Goal: Task Accomplishment & Management: Complete application form

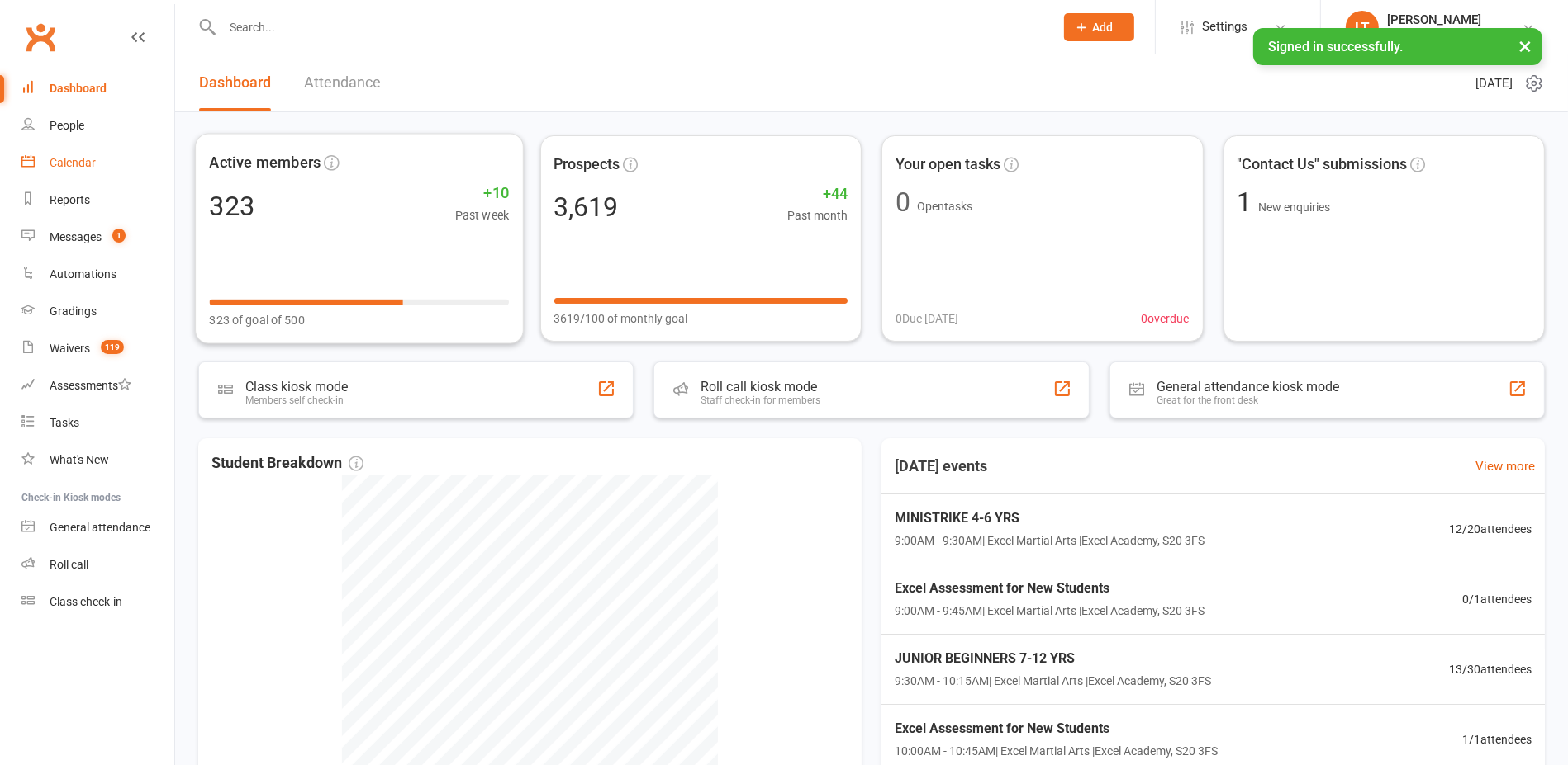
click at [107, 165] on link "Calendar" at bounding box center [98, 163] width 153 height 37
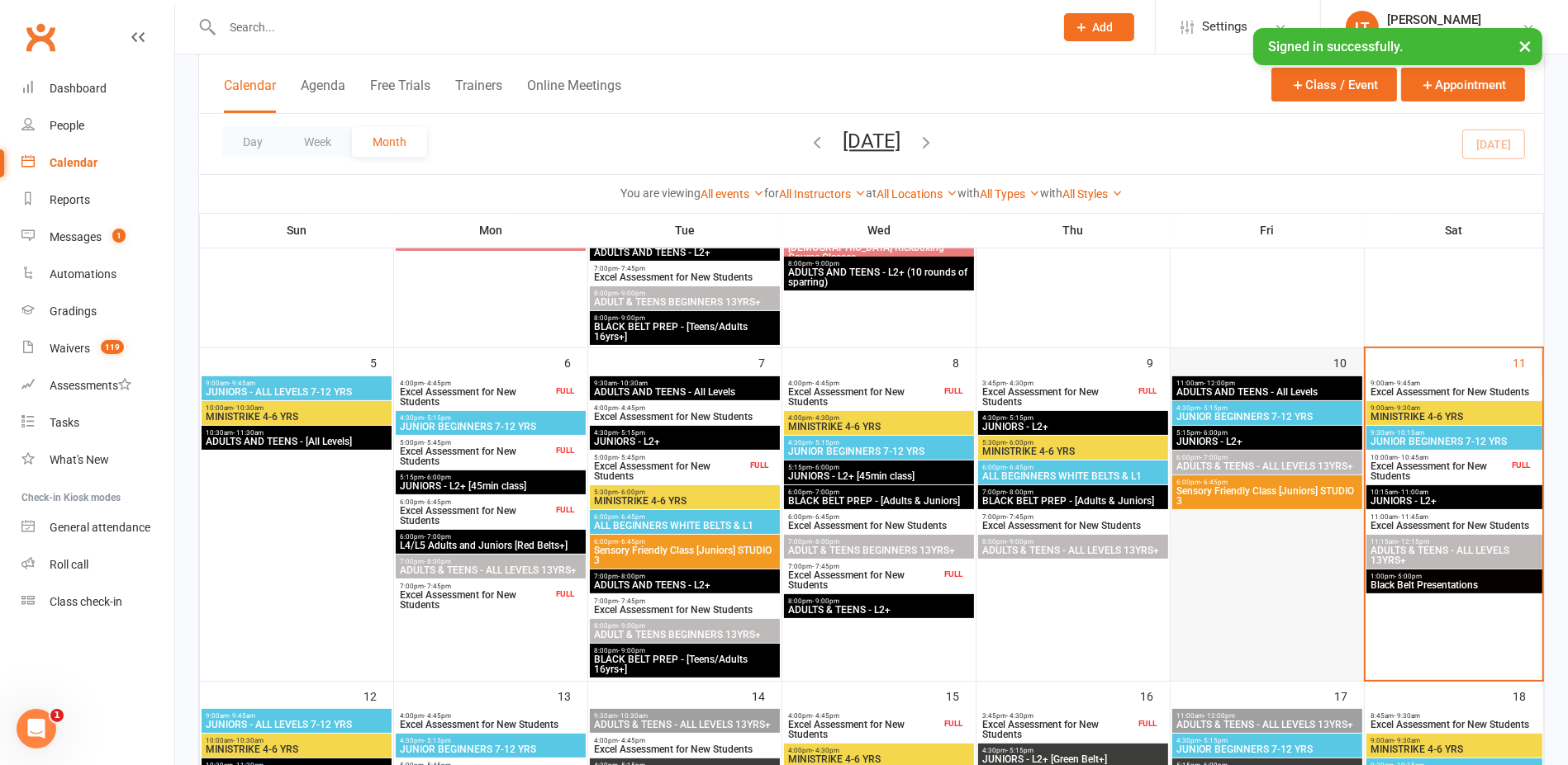
scroll to position [310, 0]
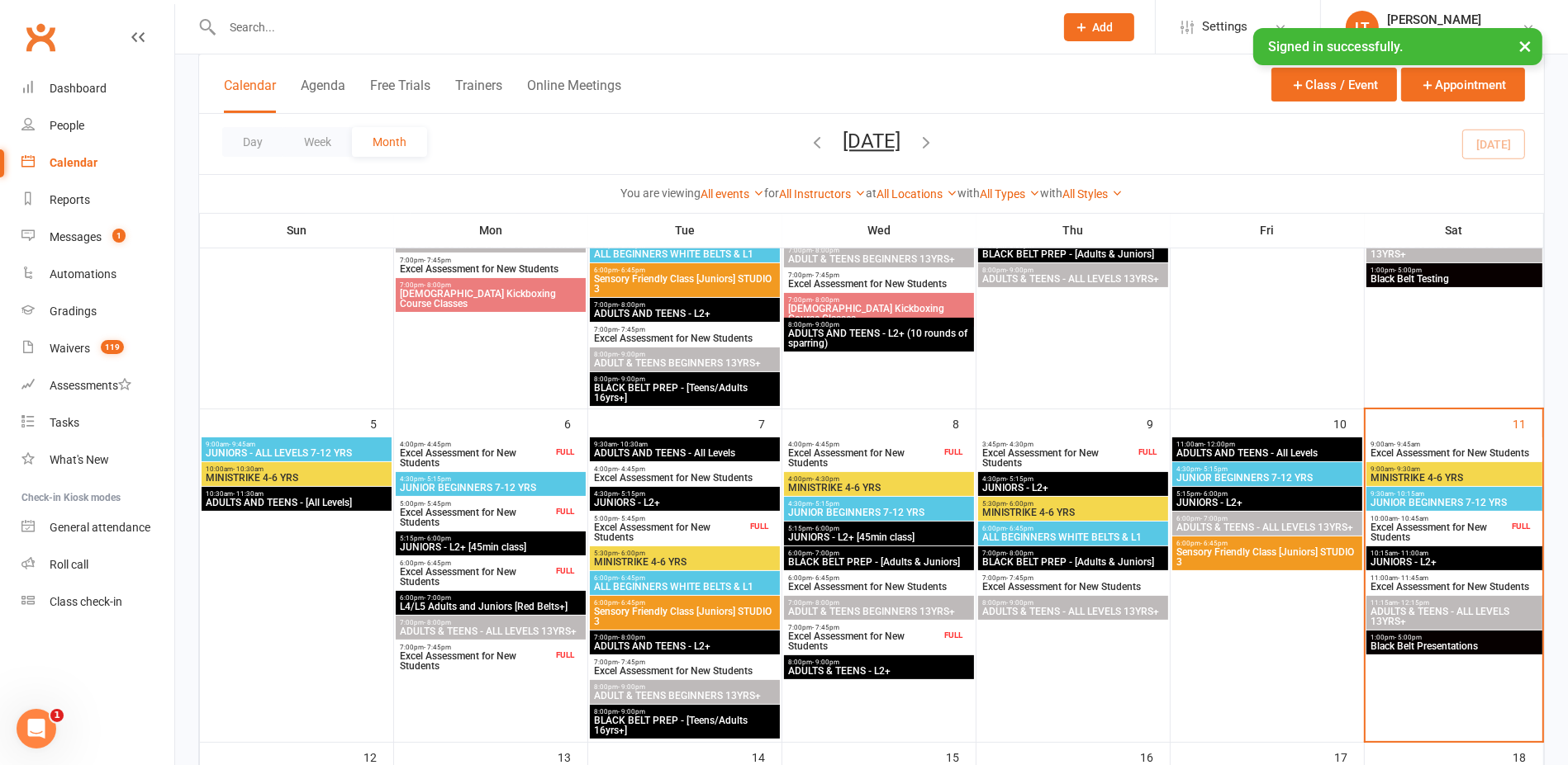
click at [1138, 447] on div "FULL" at bounding box center [1147, 452] width 26 height 13
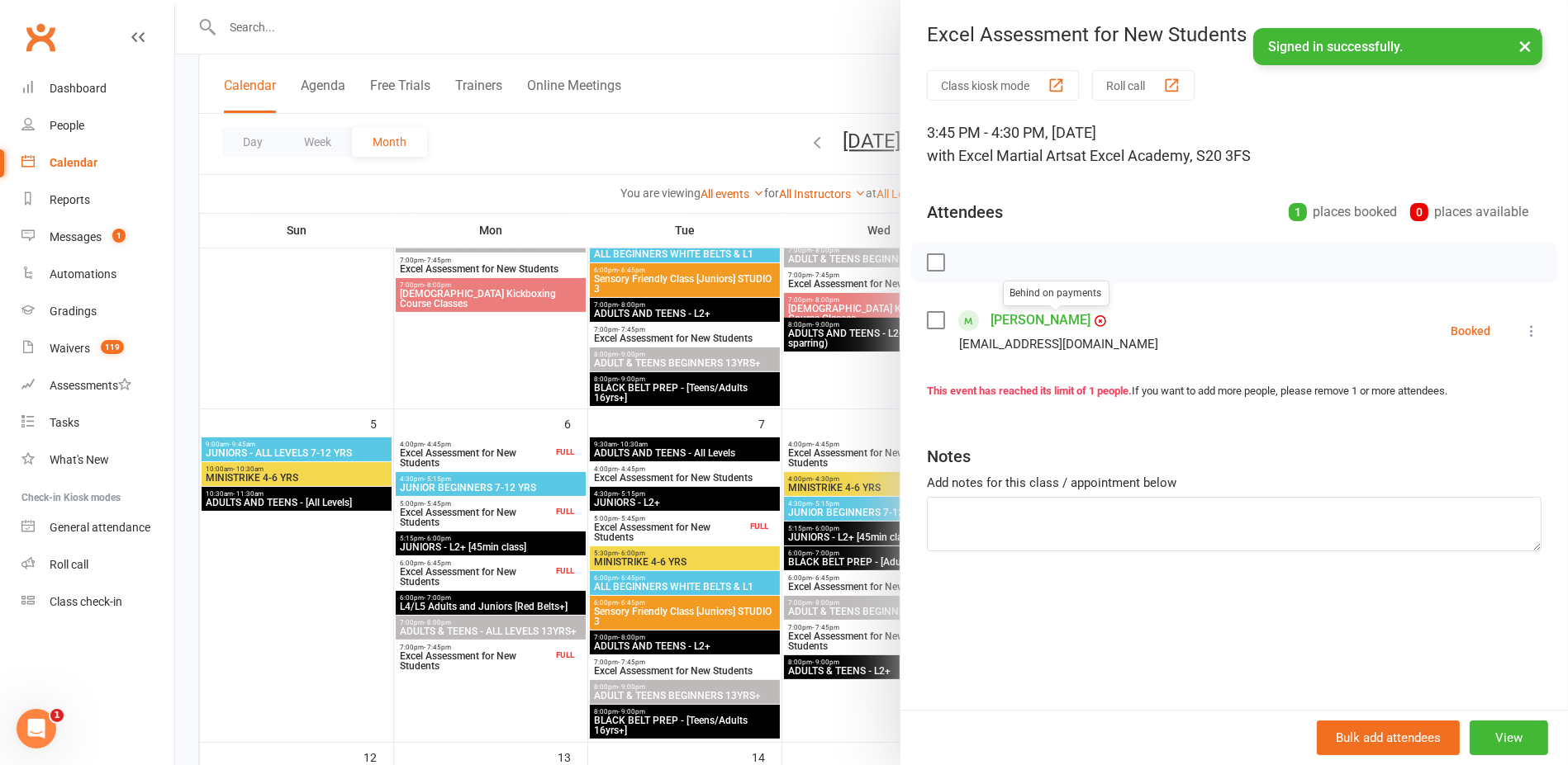
click at [994, 315] on link "[PERSON_NAME]" at bounding box center [1040, 320] width 100 height 26
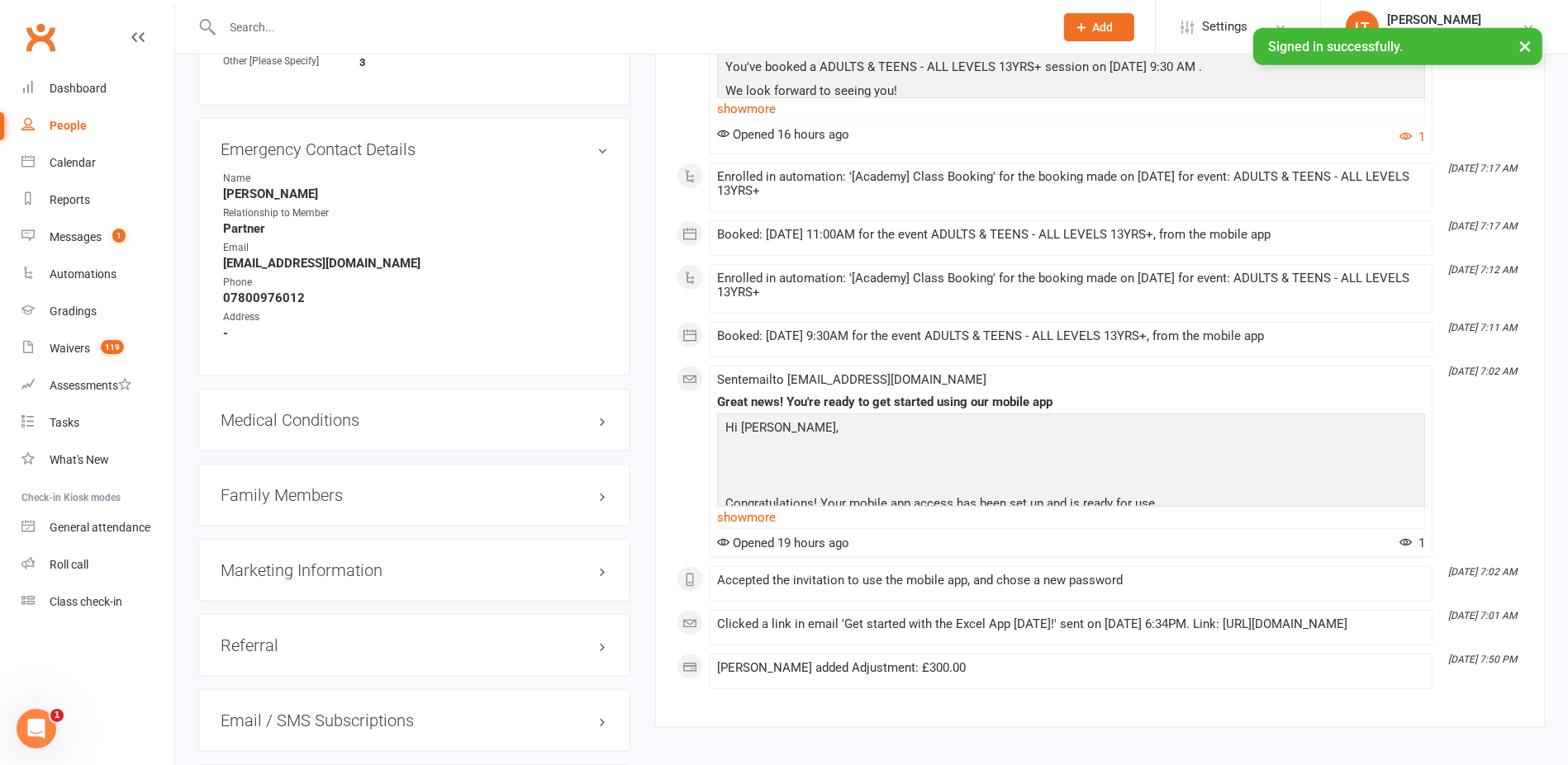
scroll to position [1445, 0]
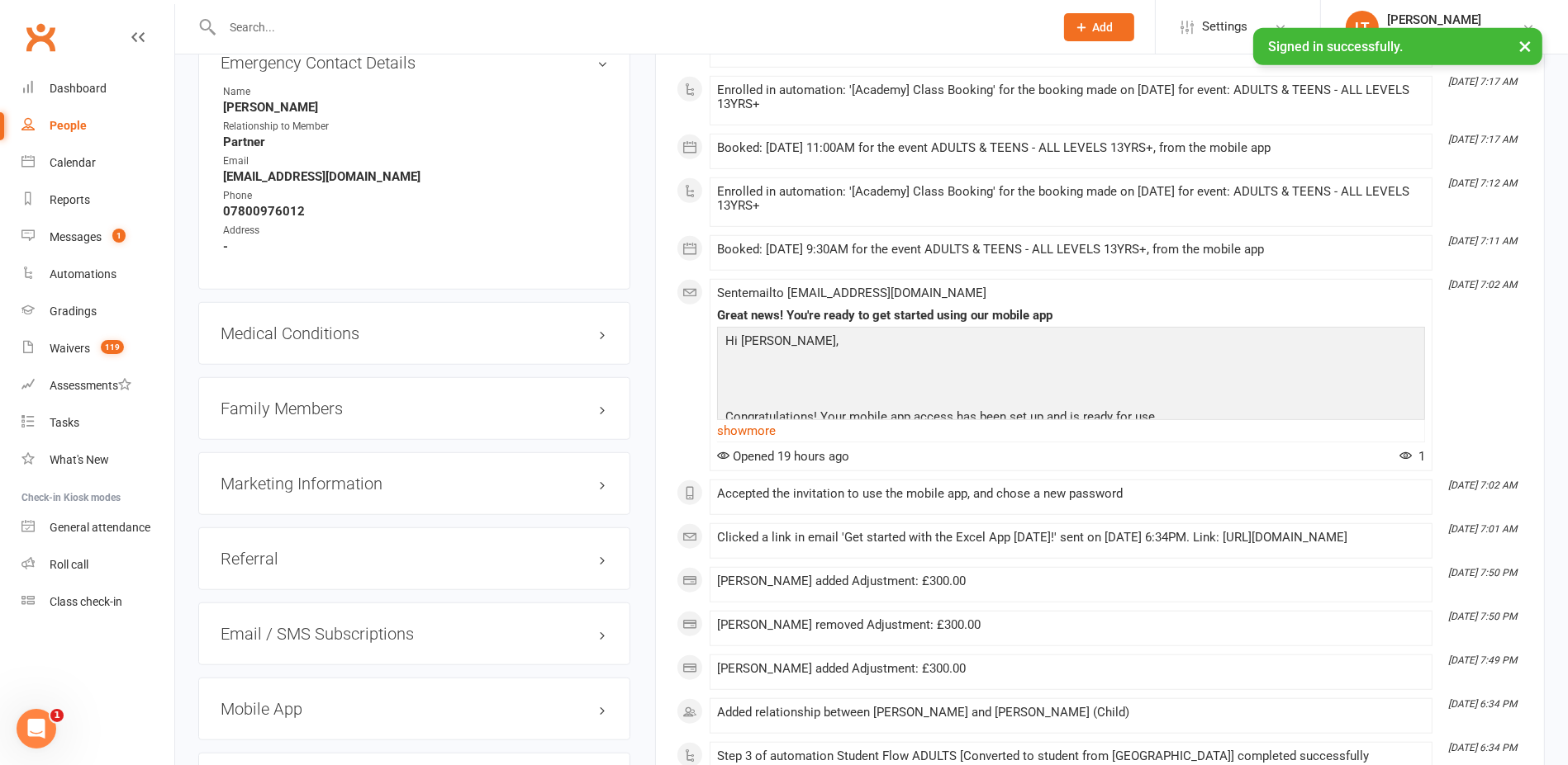
click at [600, 401] on h3 "Family Members" at bounding box center [413, 408] width 387 height 19
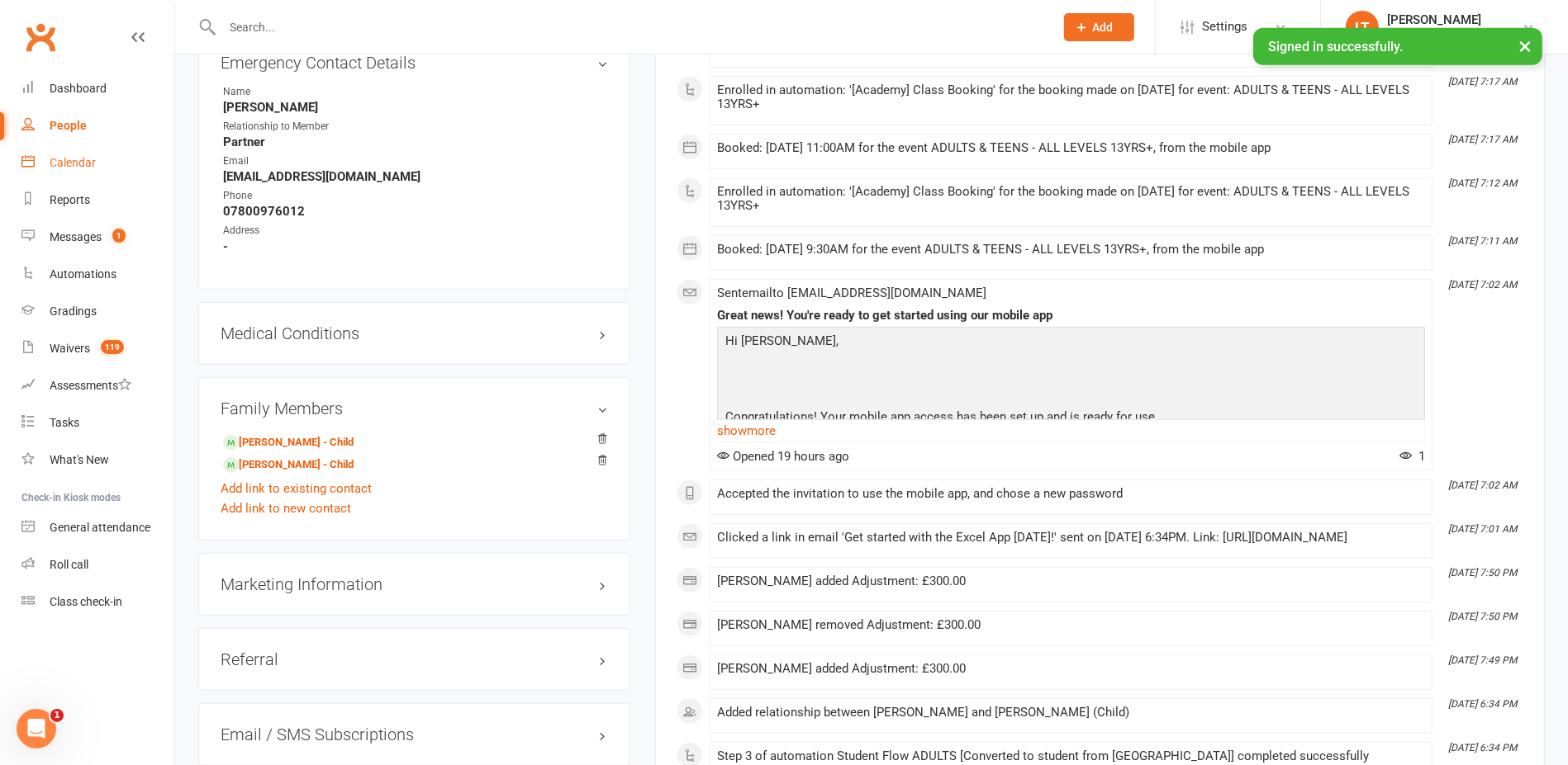
drag, startPoint x: 111, startPoint y: 174, endPoint x: 55, endPoint y: 157, distance: 58.5
click at [111, 174] on link "Calendar" at bounding box center [98, 163] width 153 height 37
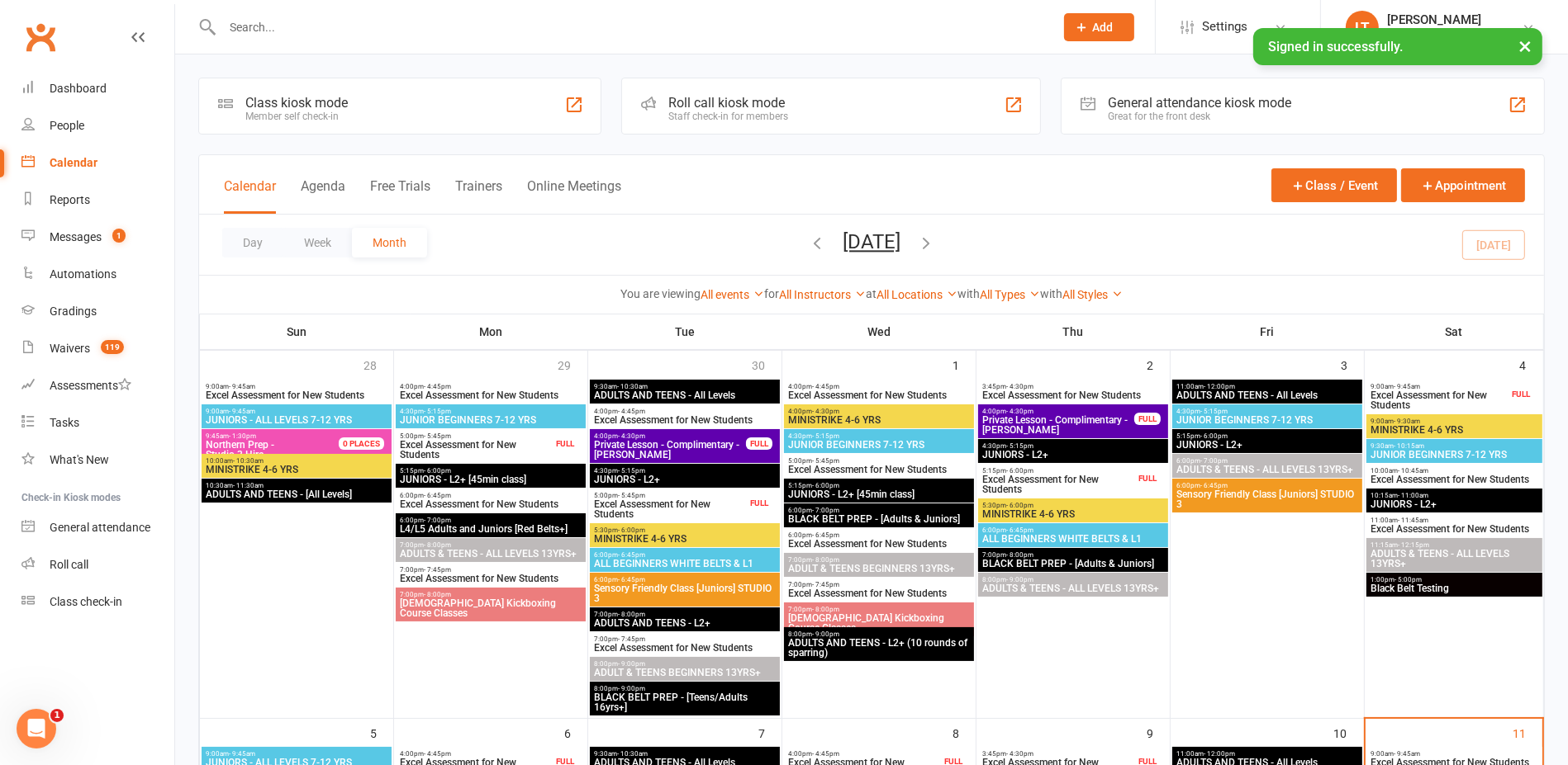
click at [1081, 26] on icon at bounding box center [1081, 26] width 15 height 15
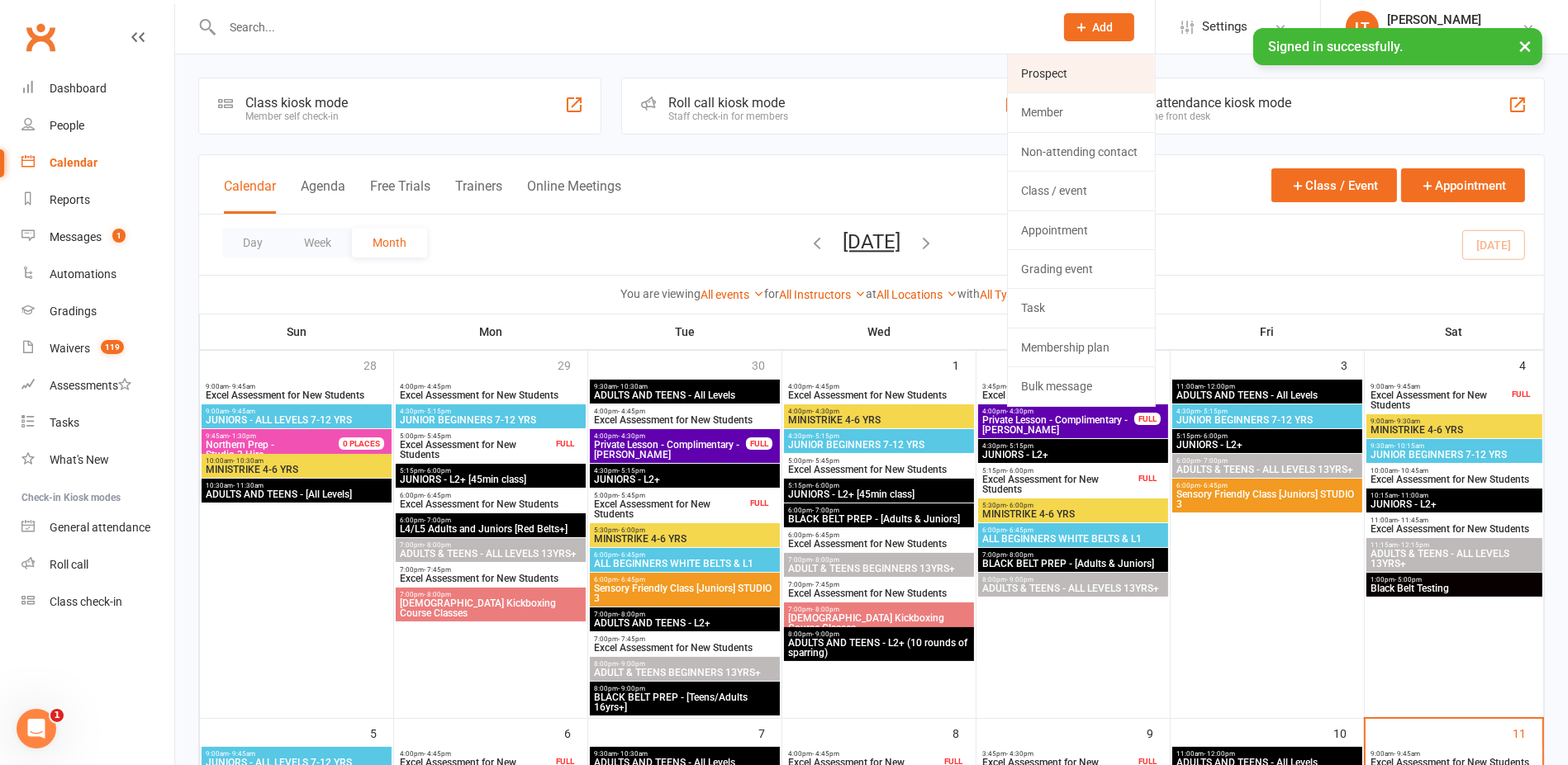
click at [1048, 88] on link "Prospect" at bounding box center [1081, 73] width 147 height 38
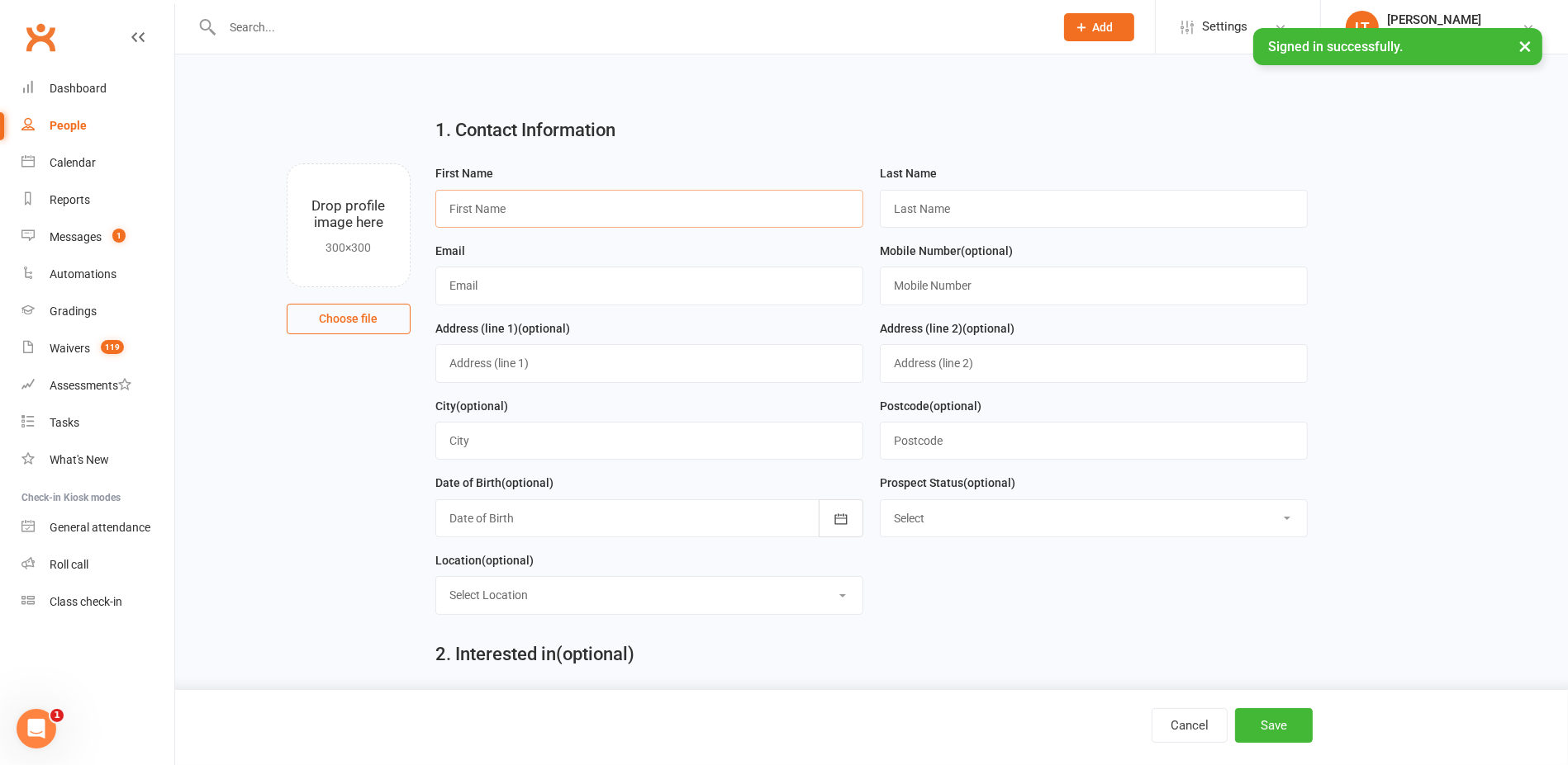
click at [643, 205] on input "text" at bounding box center [648, 209] width 428 height 38
paste input "[PERSON_NAME]"
drag, startPoint x: 643, startPoint y: 205, endPoint x: 500, endPoint y: 209, distance: 143.1
click at [500, 209] on input "[PERSON_NAME]" at bounding box center [648, 209] width 428 height 38
type input "[PERSON_NAME]"
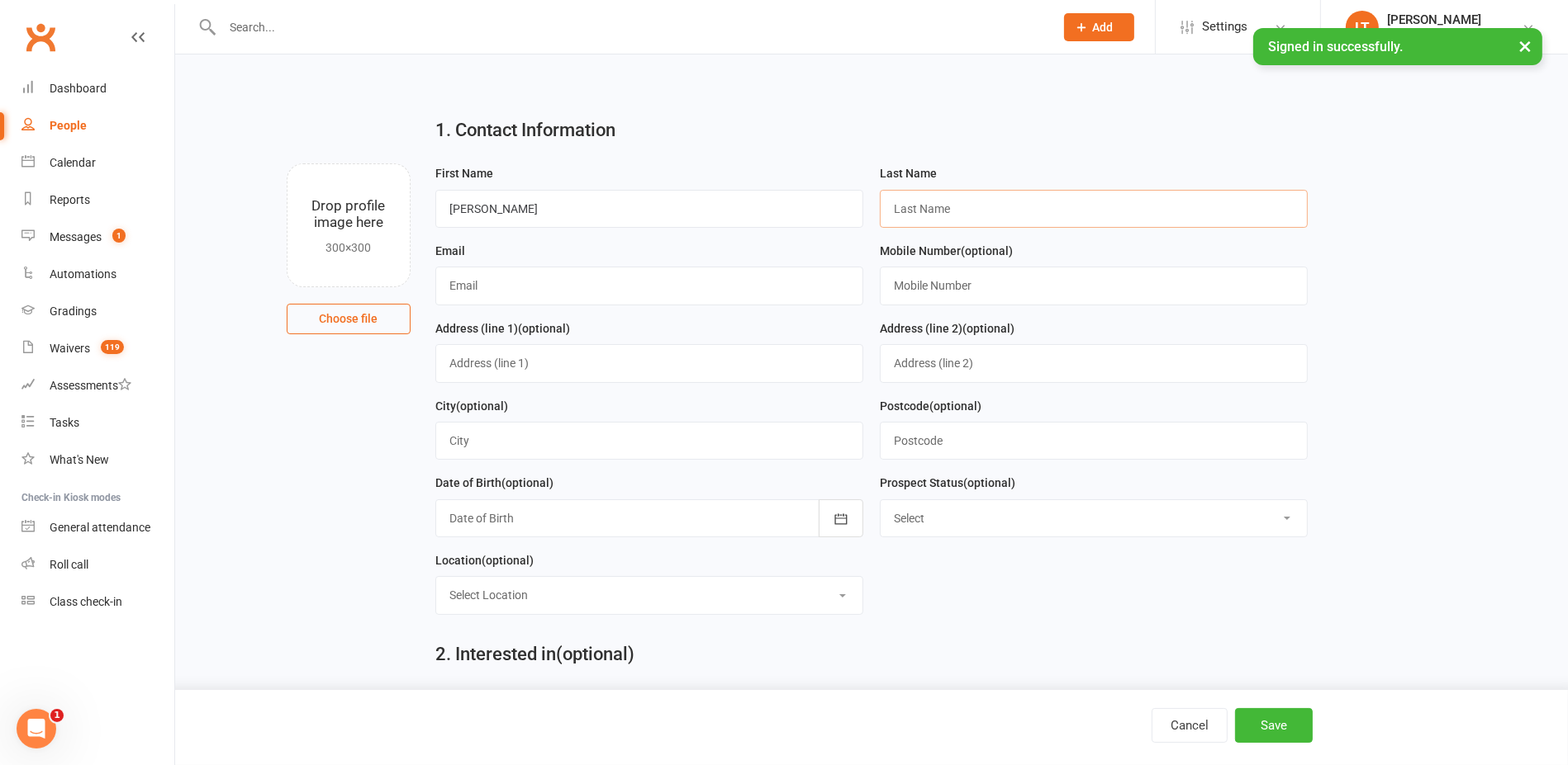
click at [959, 216] on input "text" at bounding box center [1093, 209] width 428 height 38
paste input "Kaba"
type input "Kaba"
click at [545, 294] on input "text" at bounding box center [648, 286] width 428 height 38
paste input "[EMAIL_ADDRESS][DOMAIN_NAME]"
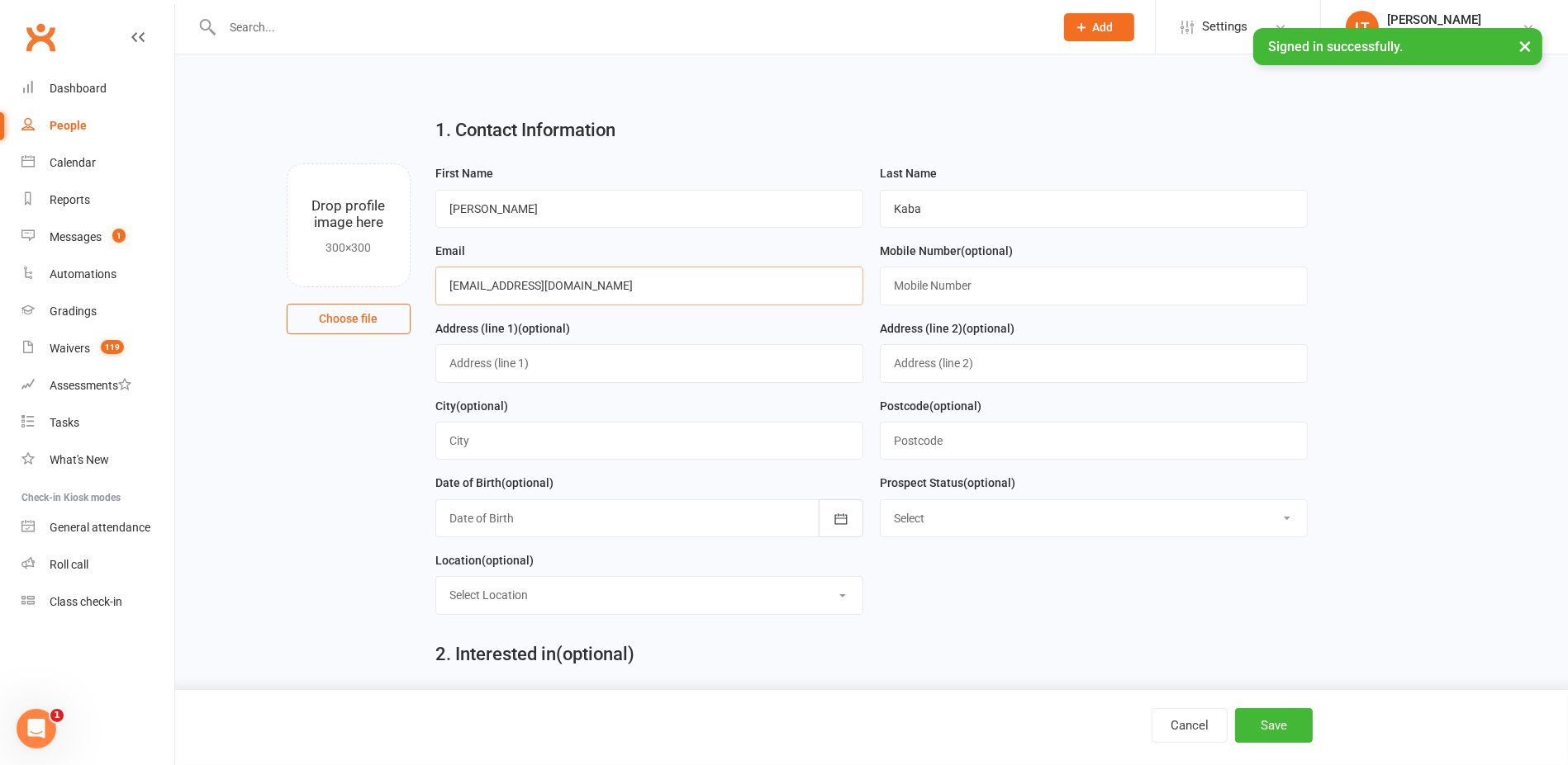
type input "[EMAIL_ADDRESS][DOMAIN_NAME]"
click at [1068, 301] on input "text" at bounding box center [1093, 286] width 428 height 38
paste input "07442761608"
type input "07442761608"
click at [1174, 526] on select "Select 1 - Enquiry Received 1a- Event Enquiry Received 2 - Contact Attempted 3 …" at bounding box center [1093, 517] width 426 height 36
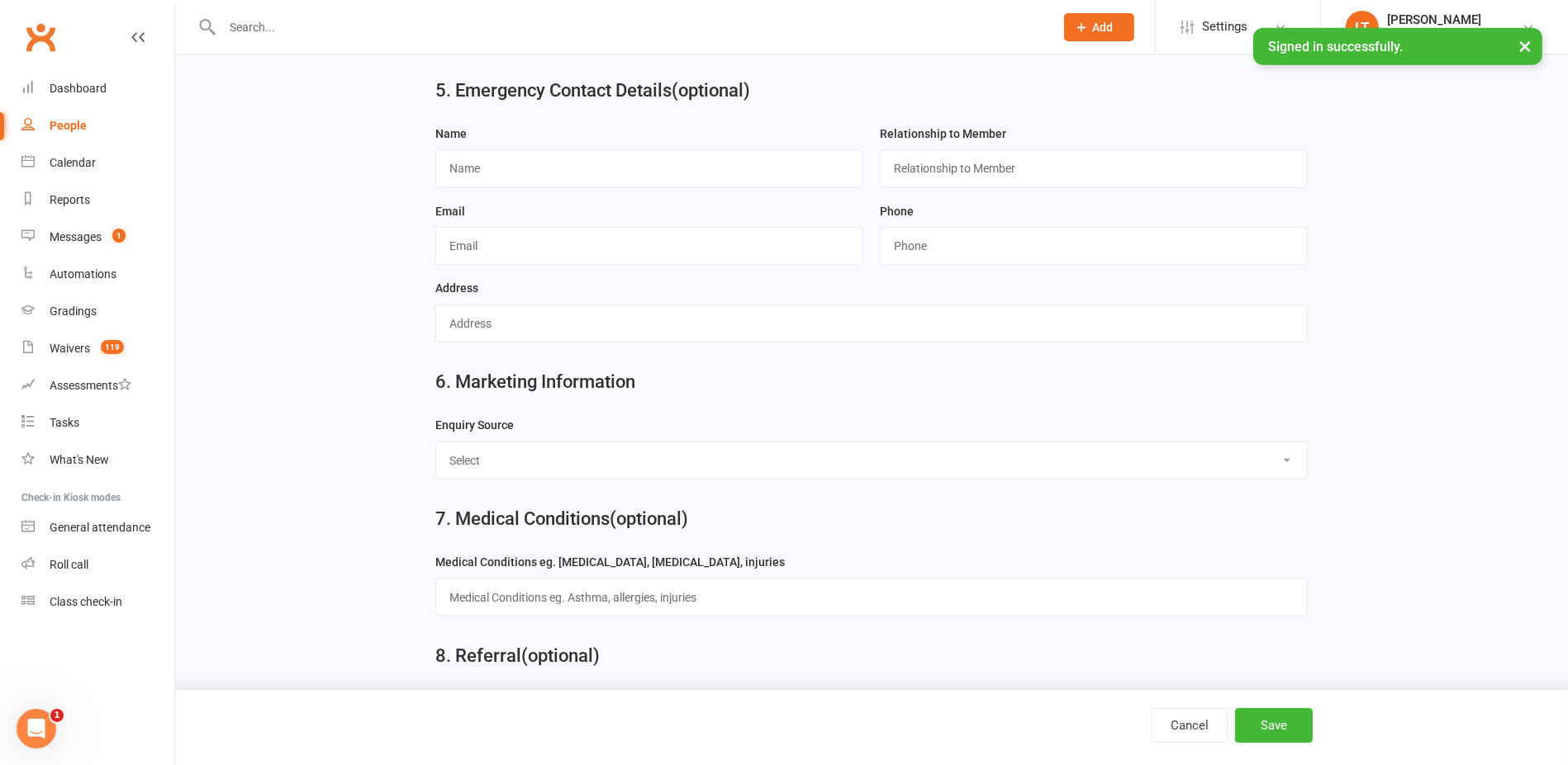
scroll to position [1456, 0]
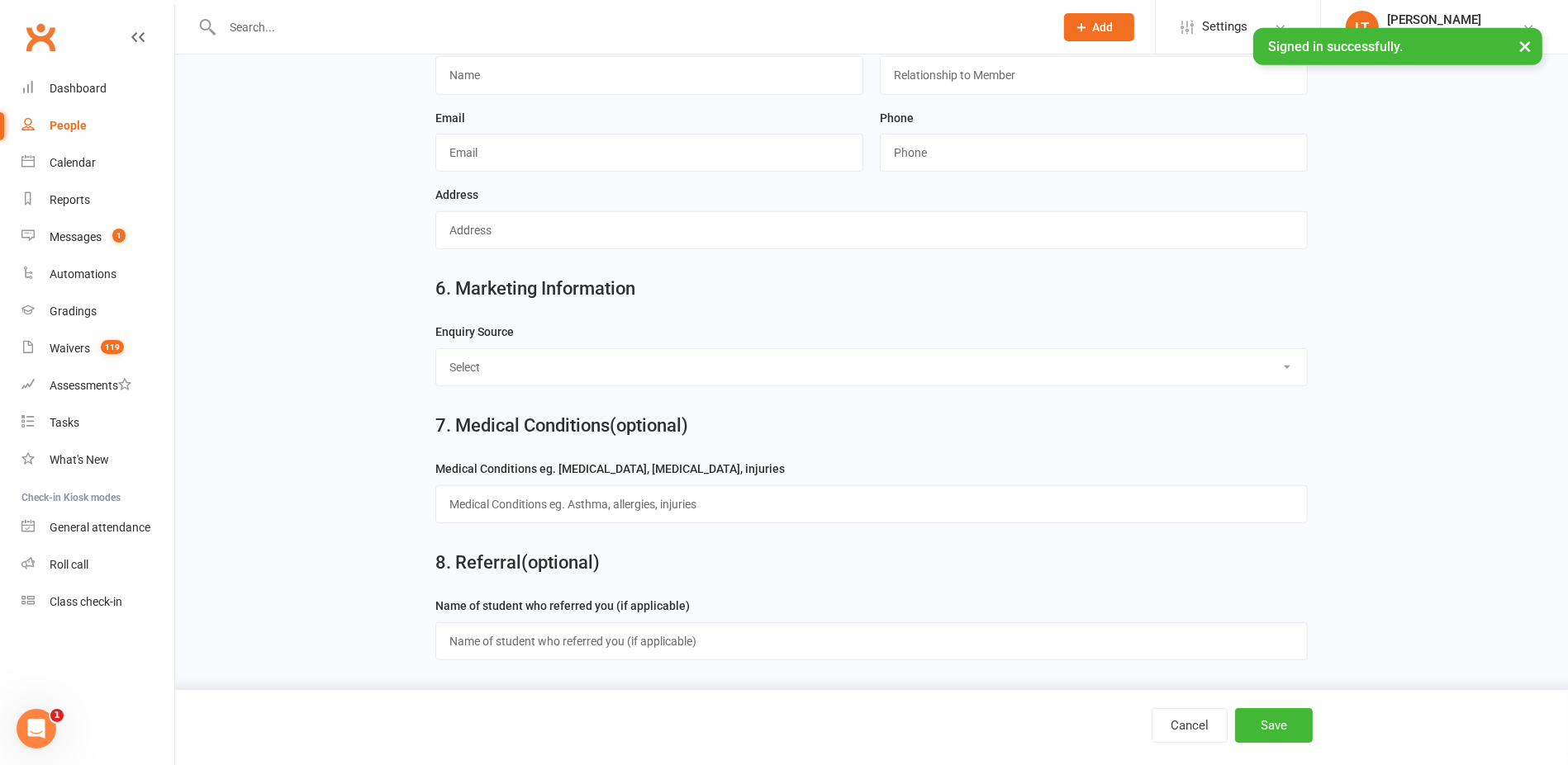
click at [949, 352] on select "Select Birthday Party Coach/Staff Referral Dance Driven by/Walk In Event [Commu…" at bounding box center [872, 366] width 872 height 36
click at [859, 359] on select "Select Birthday Party Coach/Staff Referral Dance Driven by/Walk In Event [Commu…" at bounding box center [872, 366] width 872 height 36
select select "Other/Unknown"
click at [436, 349] on select "Select Birthday Party Coach/Staff Referral Dance Driven by/Walk In Event [Commu…" at bounding box center [872, 366] width 872 height 36
click at [1277, 707] on div "Cancel Save" at bounding box center [784, 727] width 1568 height 75
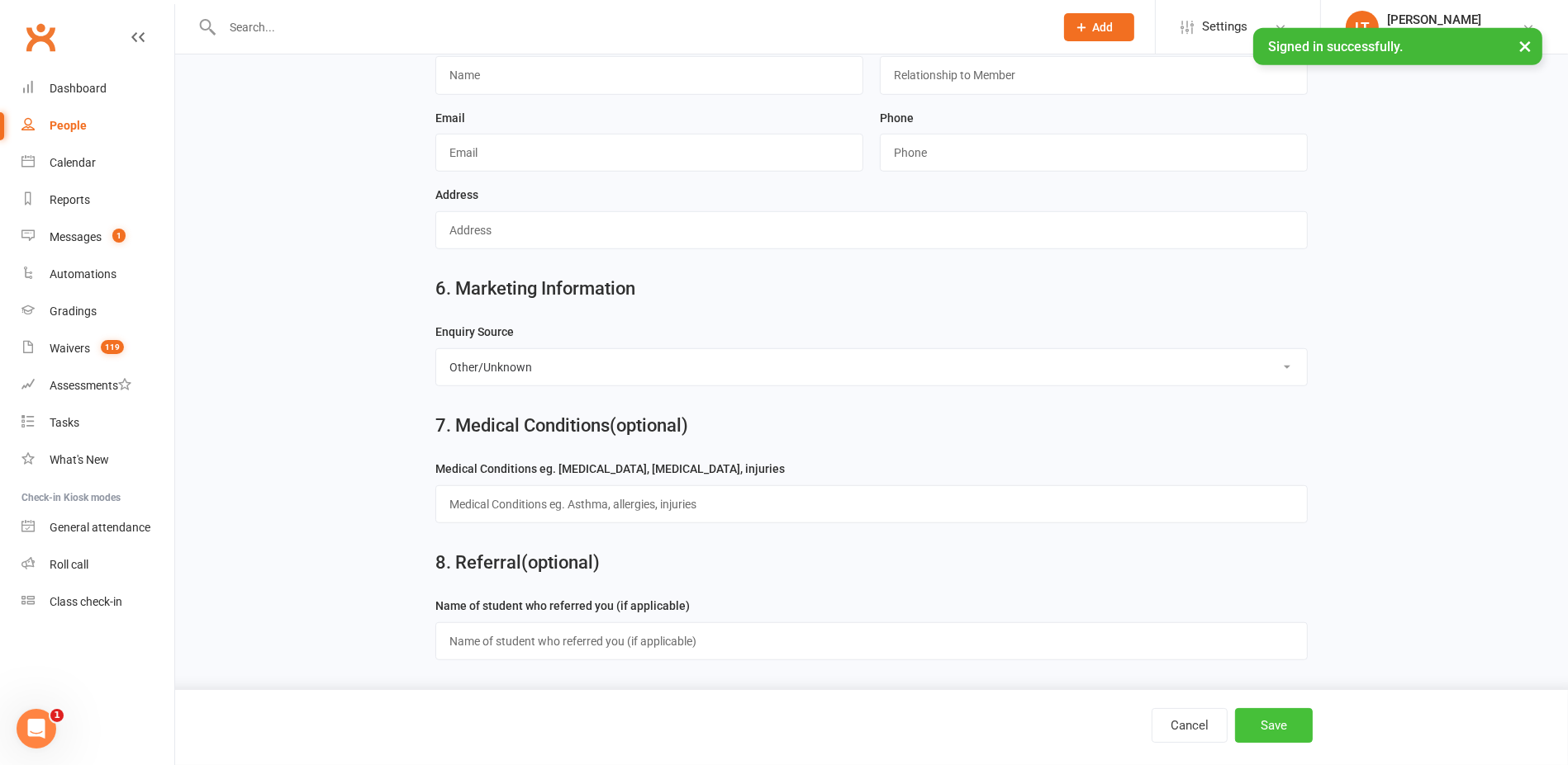
click at [1274, 718] on button "Save" at bounding box center [1274, 726] width 78 height 35
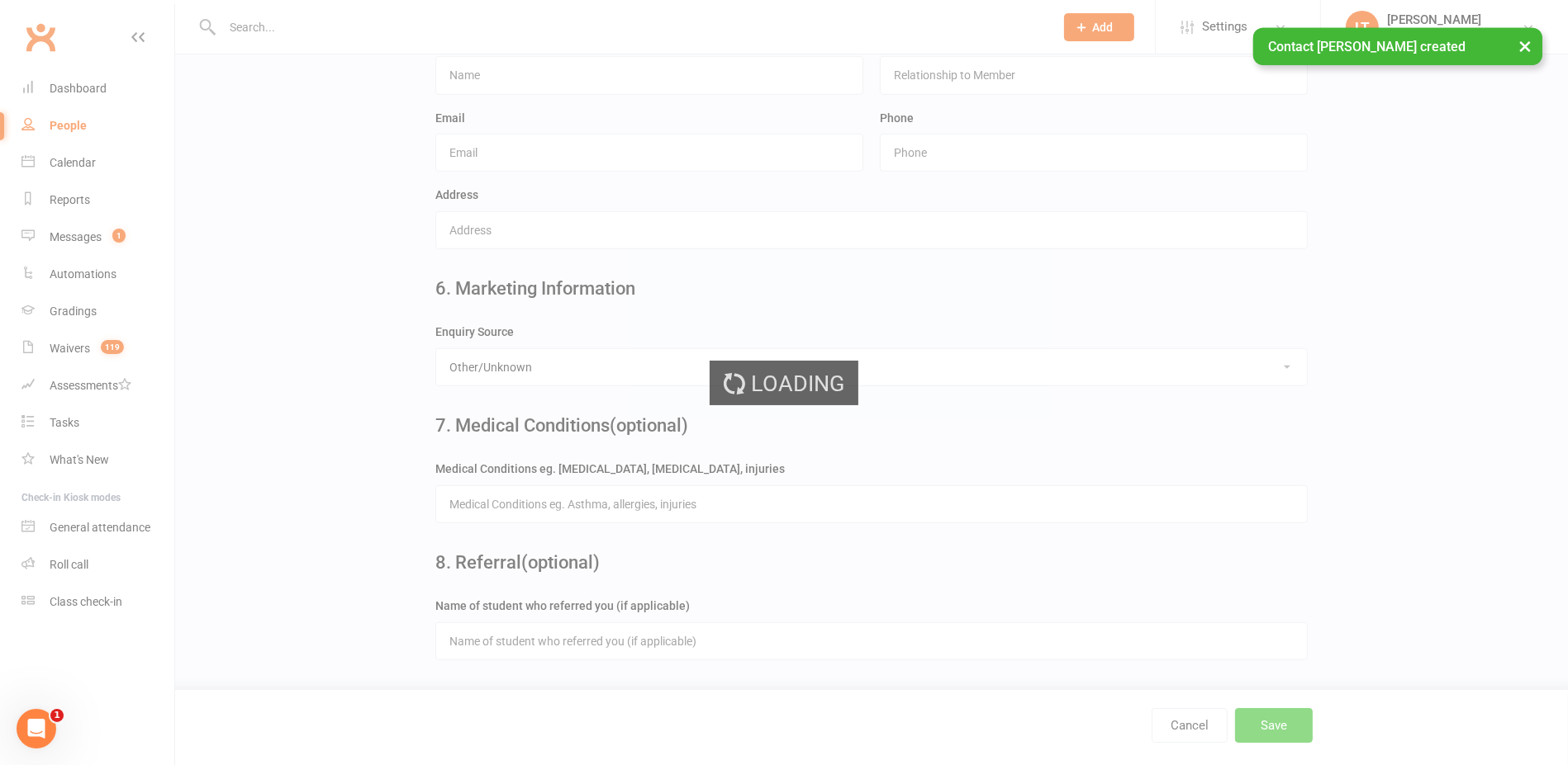
scroll to position [0, 0]
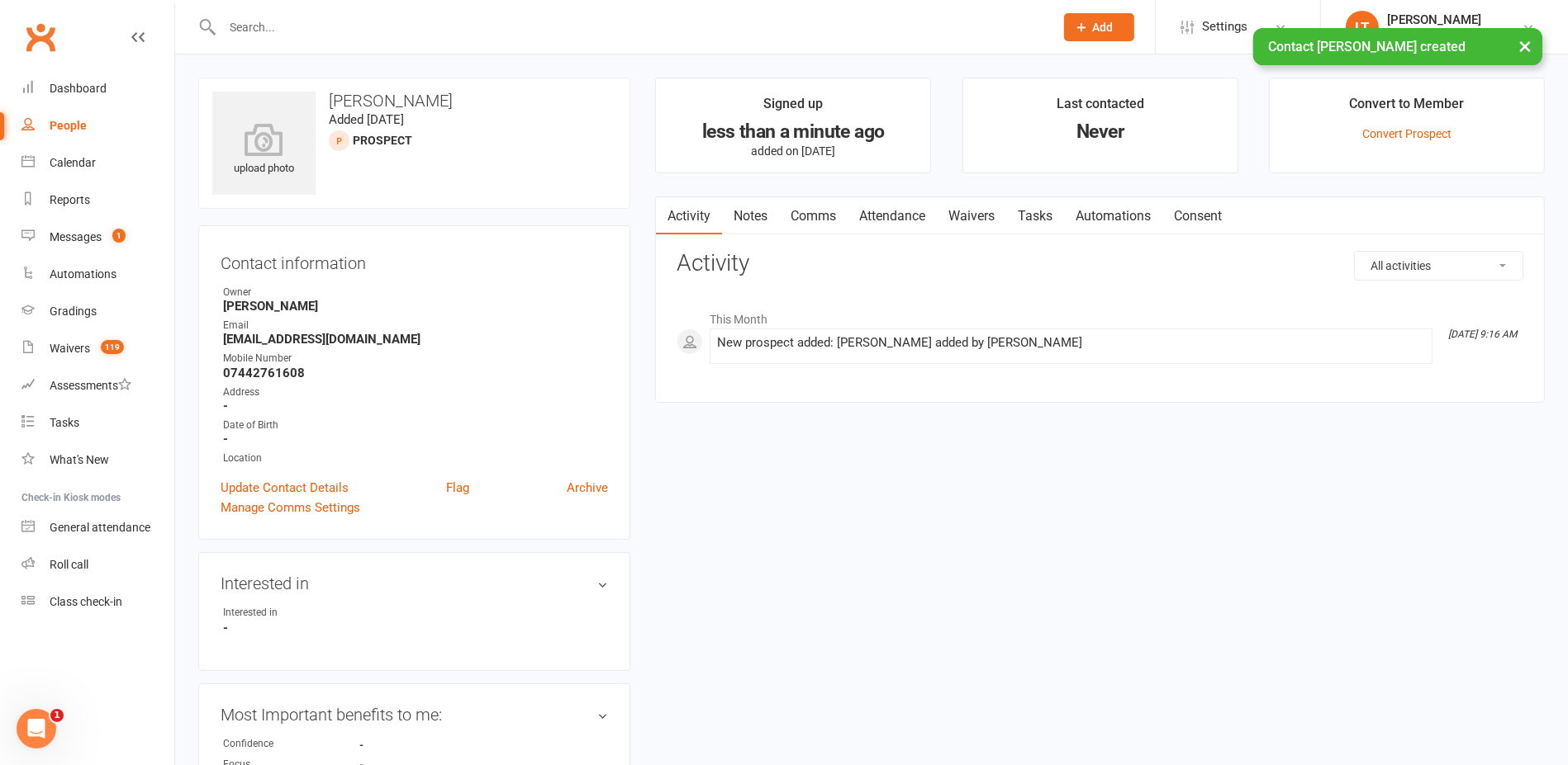
click at [907, 210] on link "Attendance" at bounding box center [892, 215] width 90 height 38
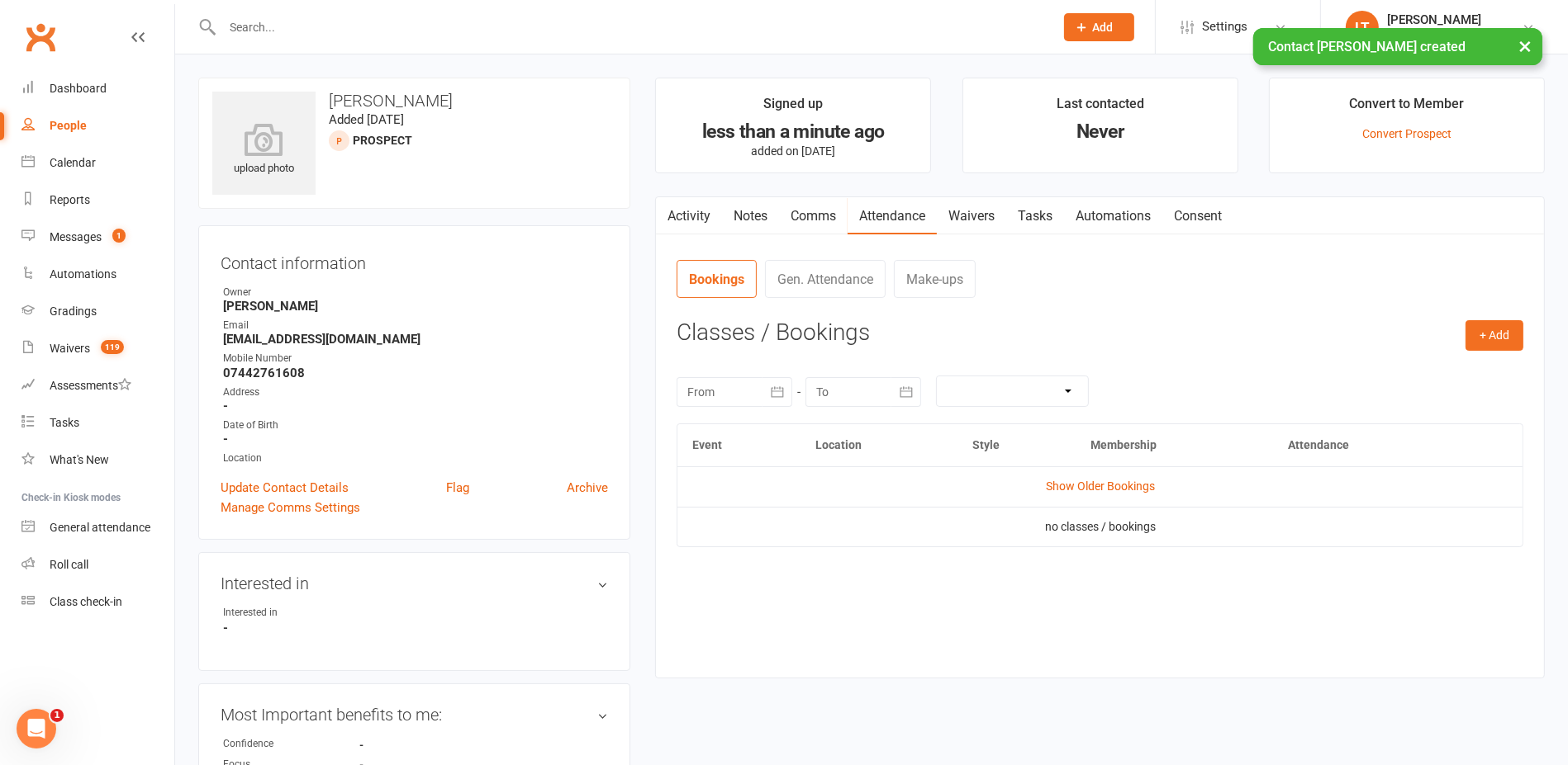
click at [1504, 360] on div "[DATE] Sun Mon Tue Wed Thu Fri Sat 40 28 29 30 01 02 03 04 41 05 06 07 08 09 10…" at bounding box center [1100, 392] width 846 height 64
click at [1495, 343] on button "+ Add" at bounding box center [1494, 335] width 58 height 30
click at [1446, 363] on link "Book Event" at bounding box center [1441, 373] width 164 height 33
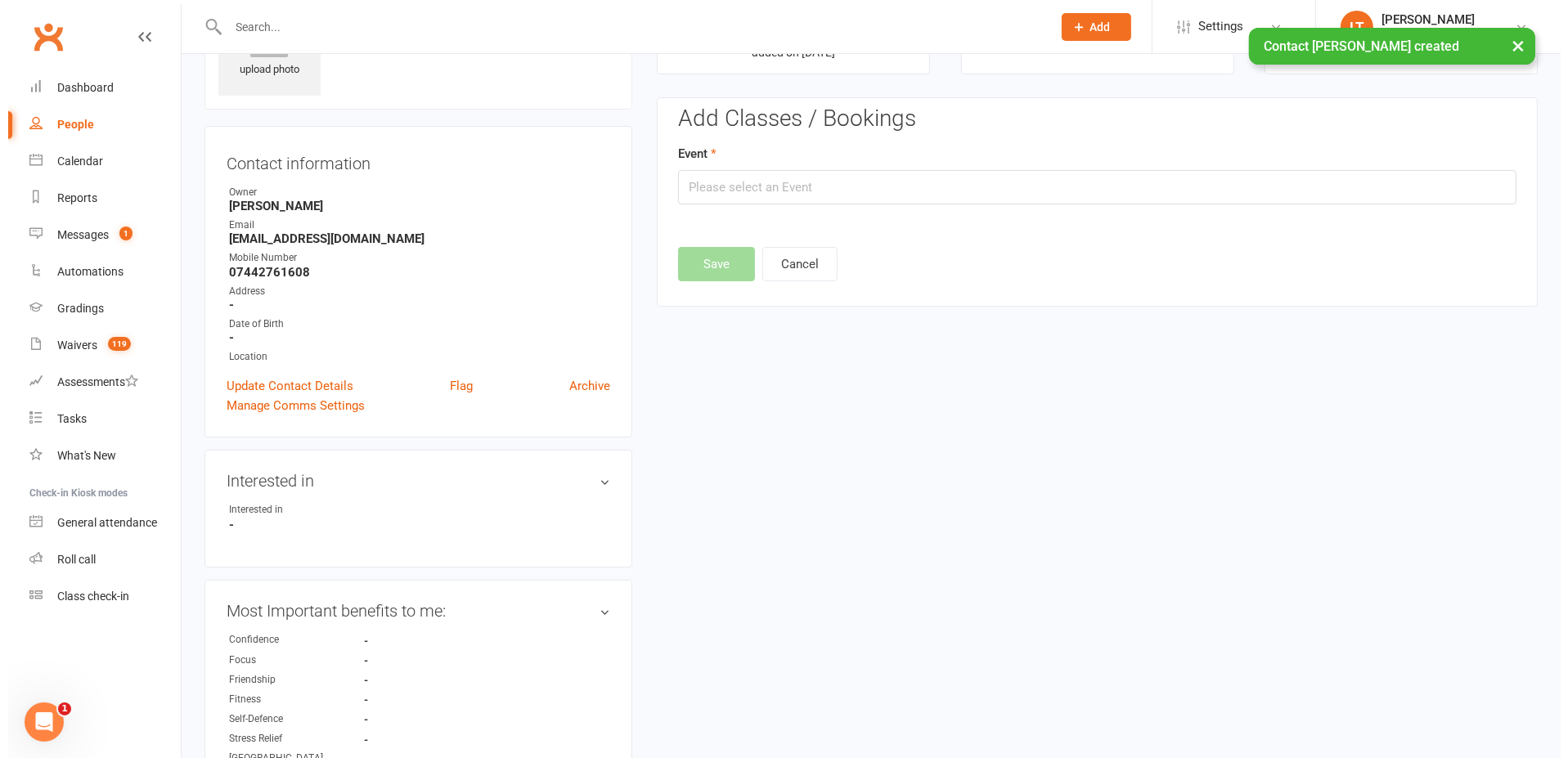
scroll to position [111, 0]
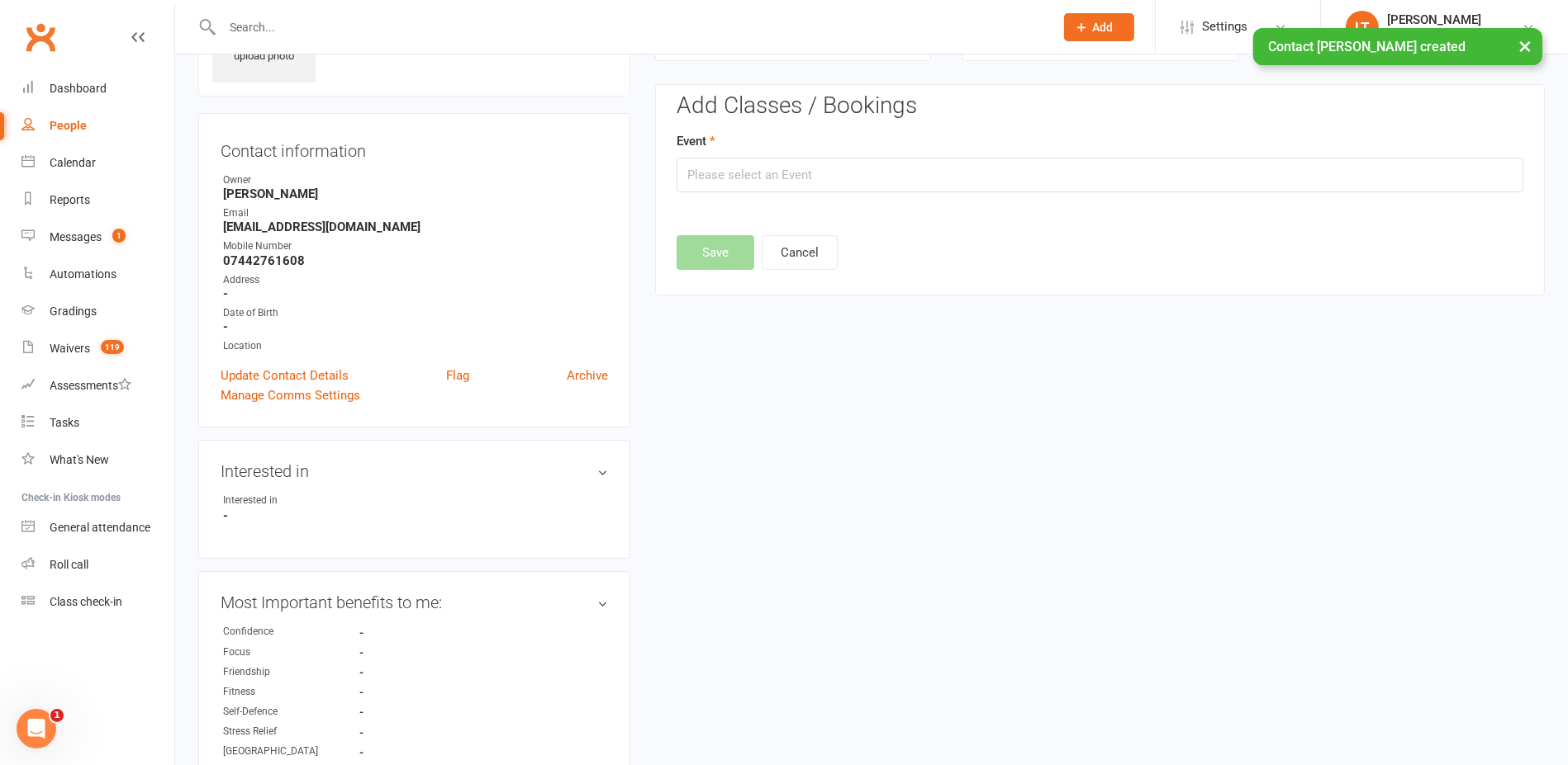
click at [832, 143] on div "Event" at bounding box center [1100, 162] width 846 height 61
click at [841, 162] on input "text" at bounding box center [1100, 175] width 846 height 35
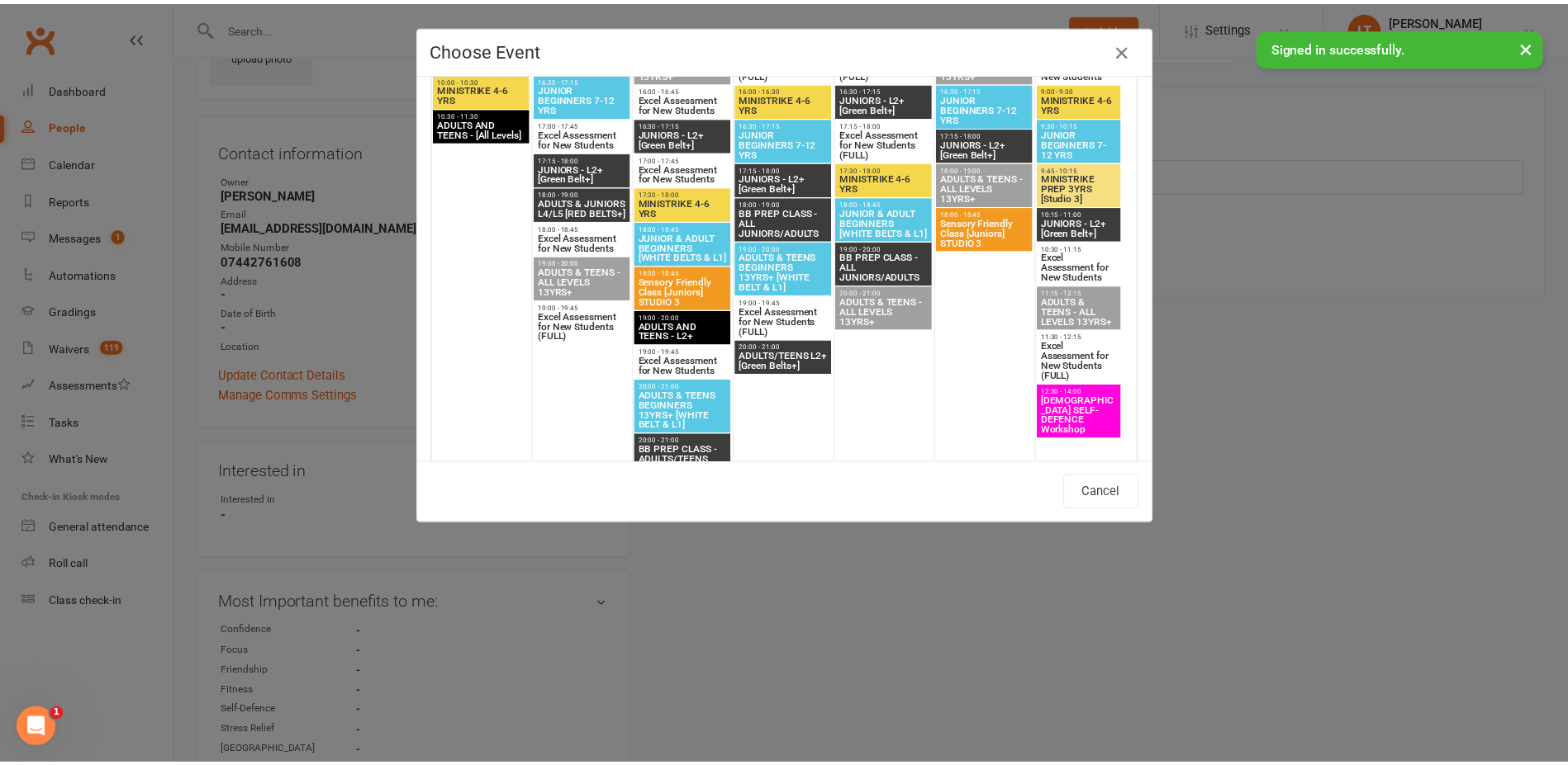
scroll to position [1239, 0]
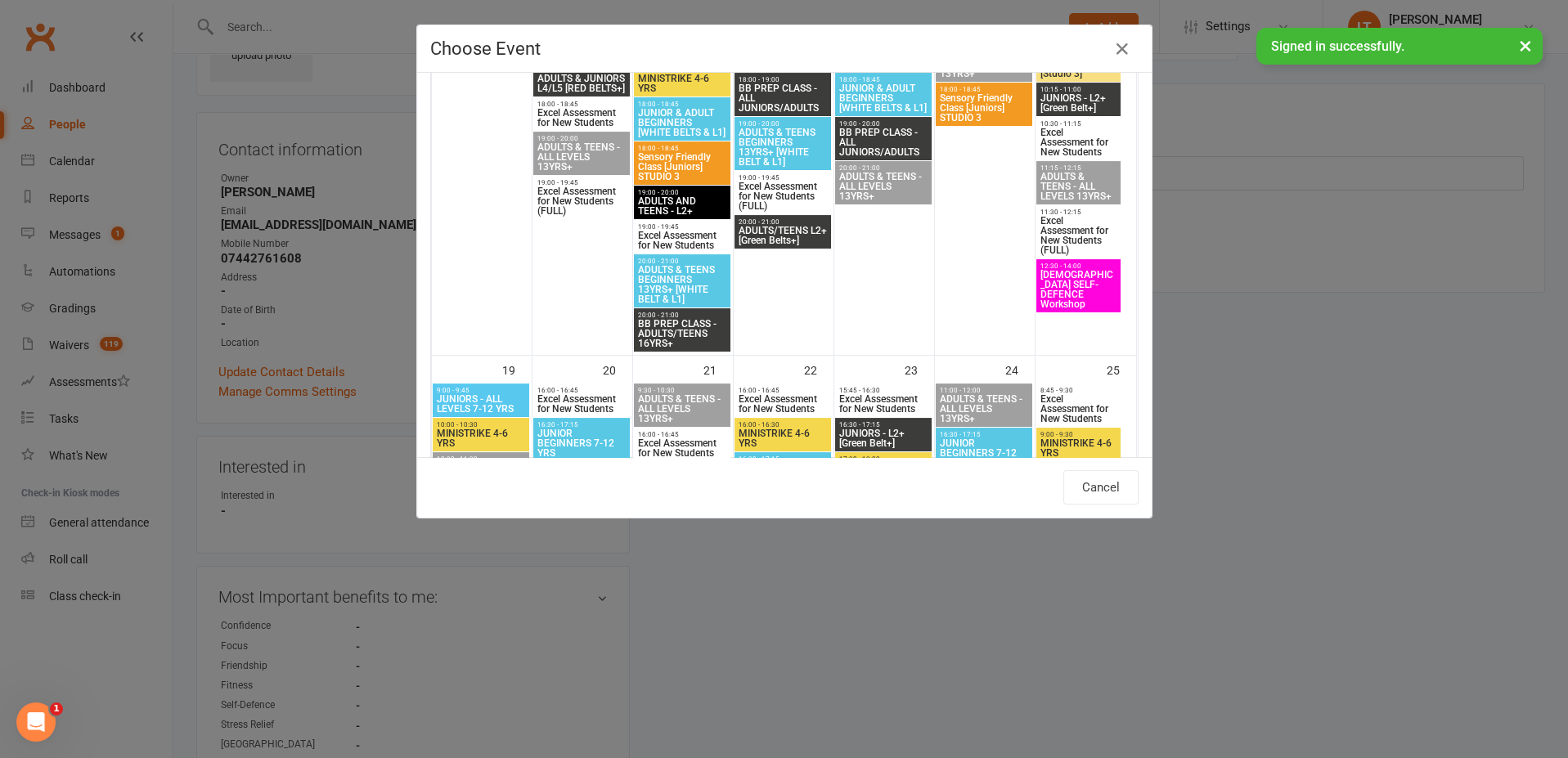
click at [1077, 296] on span "[DEMOGRAPHIC_DATA] SELF-DEFENCE Workshop" at bounding box center [1078, 290] width 77 height 40
type input "[DEMOGRAPHIC_DATA] SELF-DEFENCE Workshop - [DATE] 12:30:00 PM"
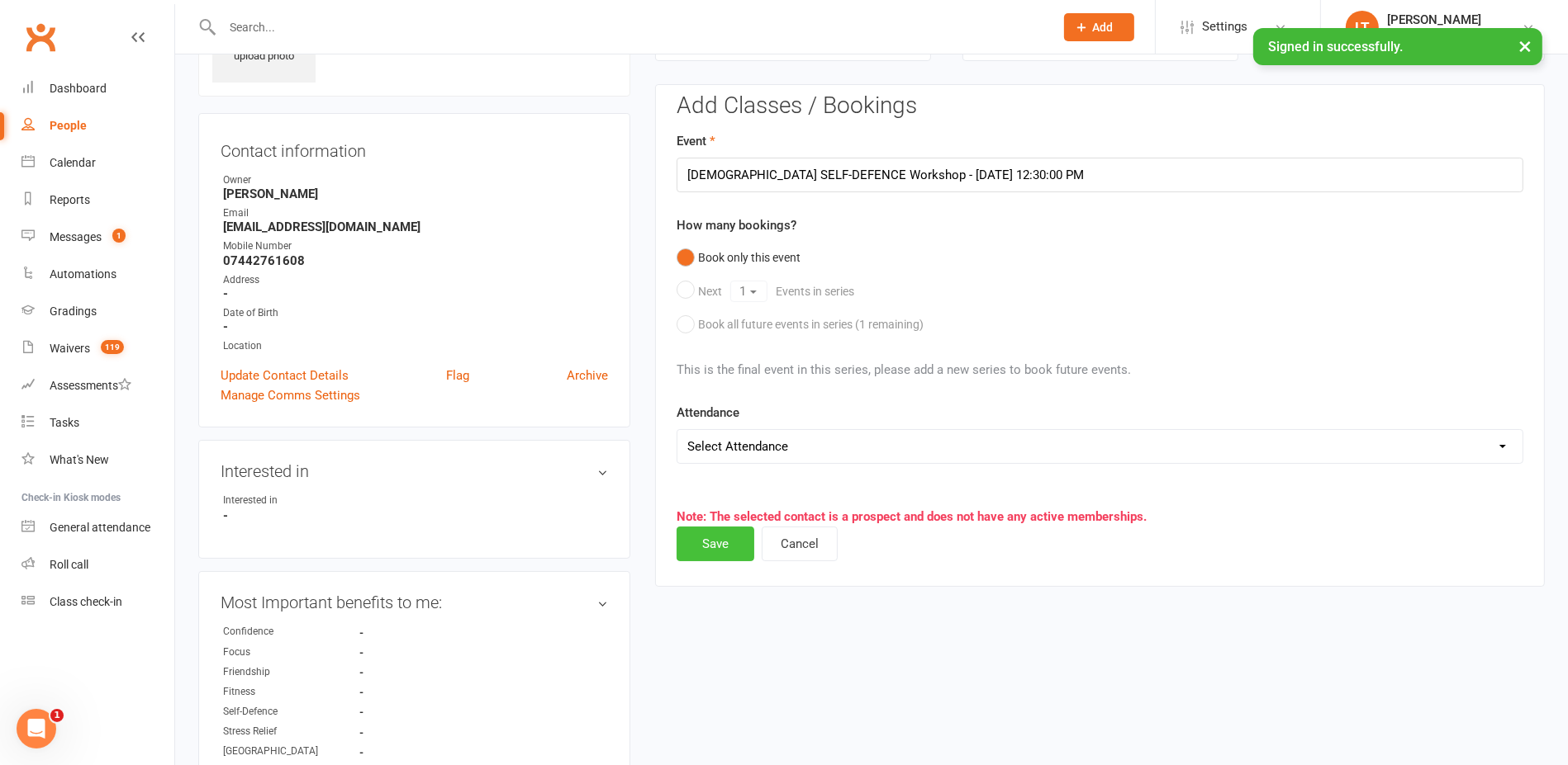
click at [700, 533] on button "Save" at bounding box center [716, 545] width 78 height 35
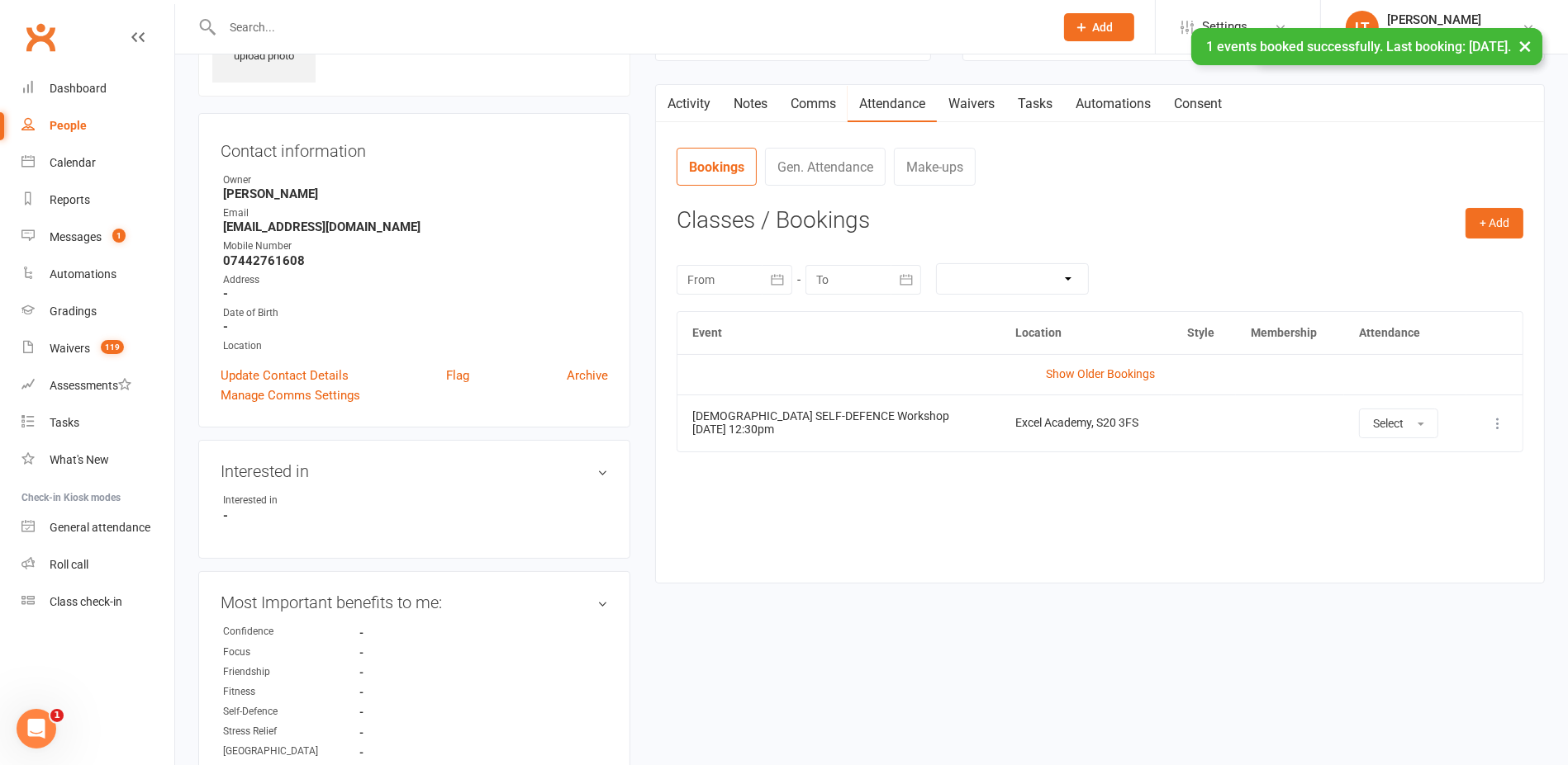
click at [706, 111] on link "Activity" at bounding box center [689, 103] width 66 height 38
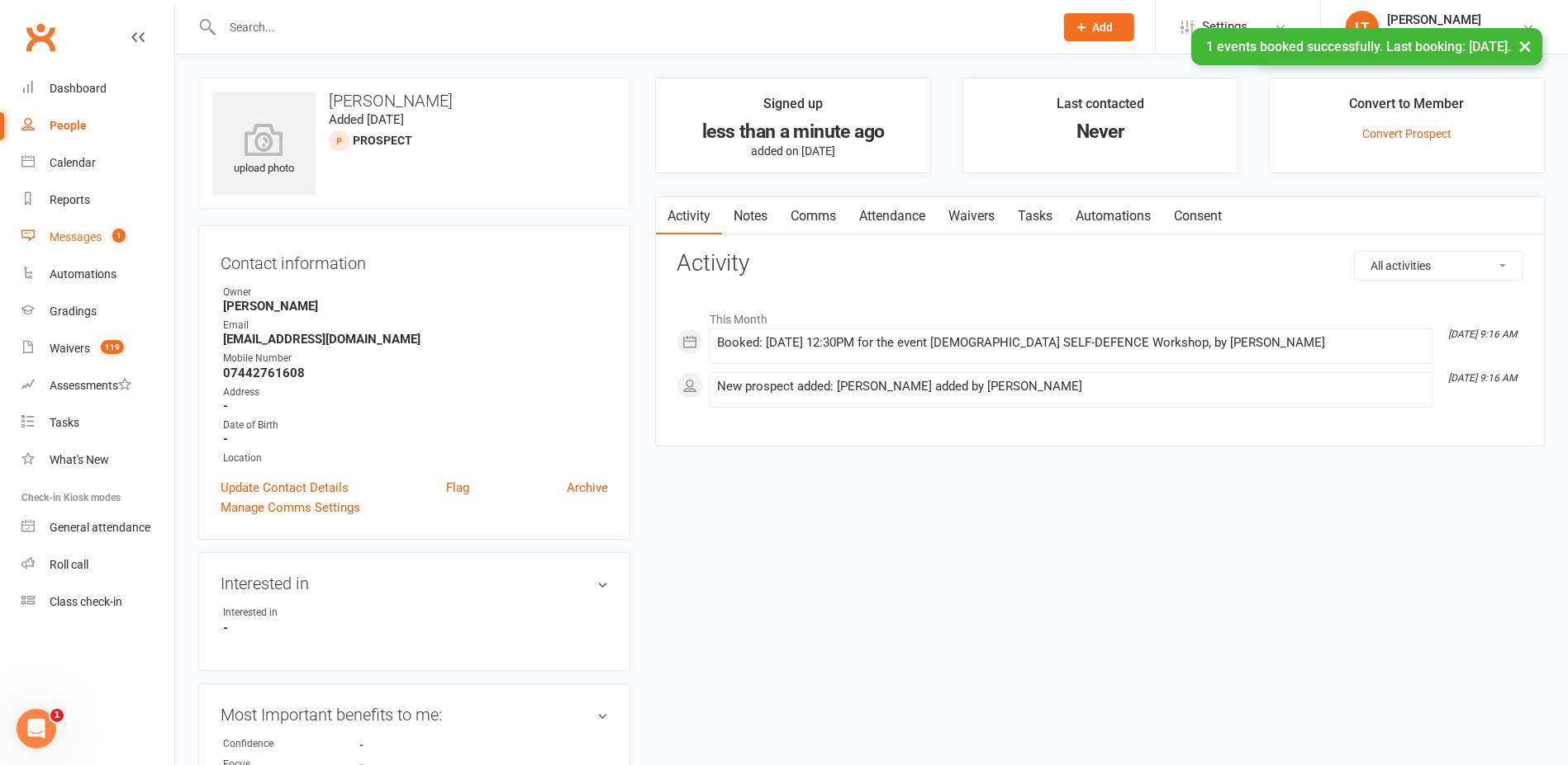
click at [100, 240] on div "Messages" at bounding box center [75, 237] width 52 height 14
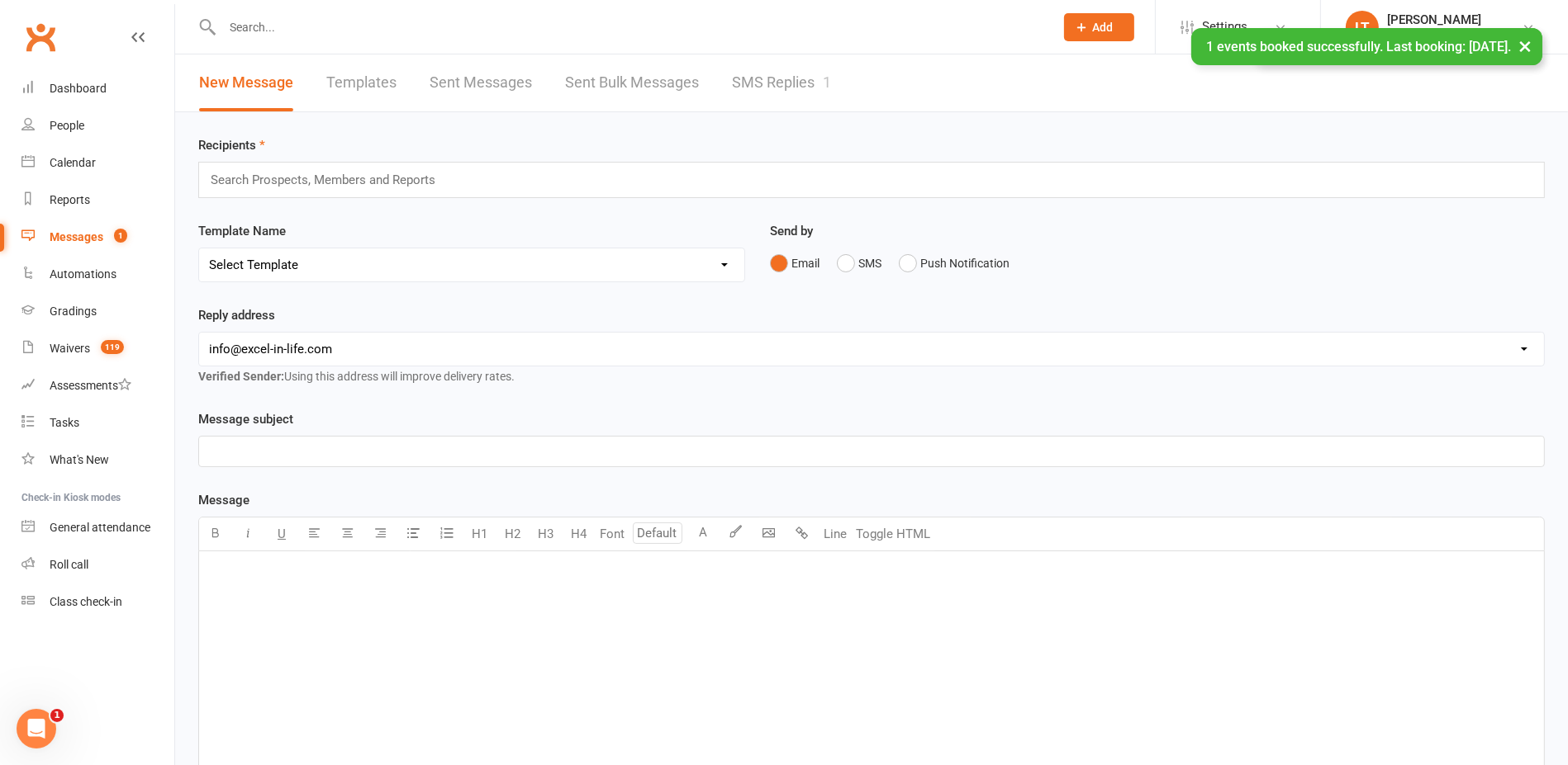
click at [756, 78] on link "SMS Replies 1" at bounding box center [782, 83] width 99 height 57
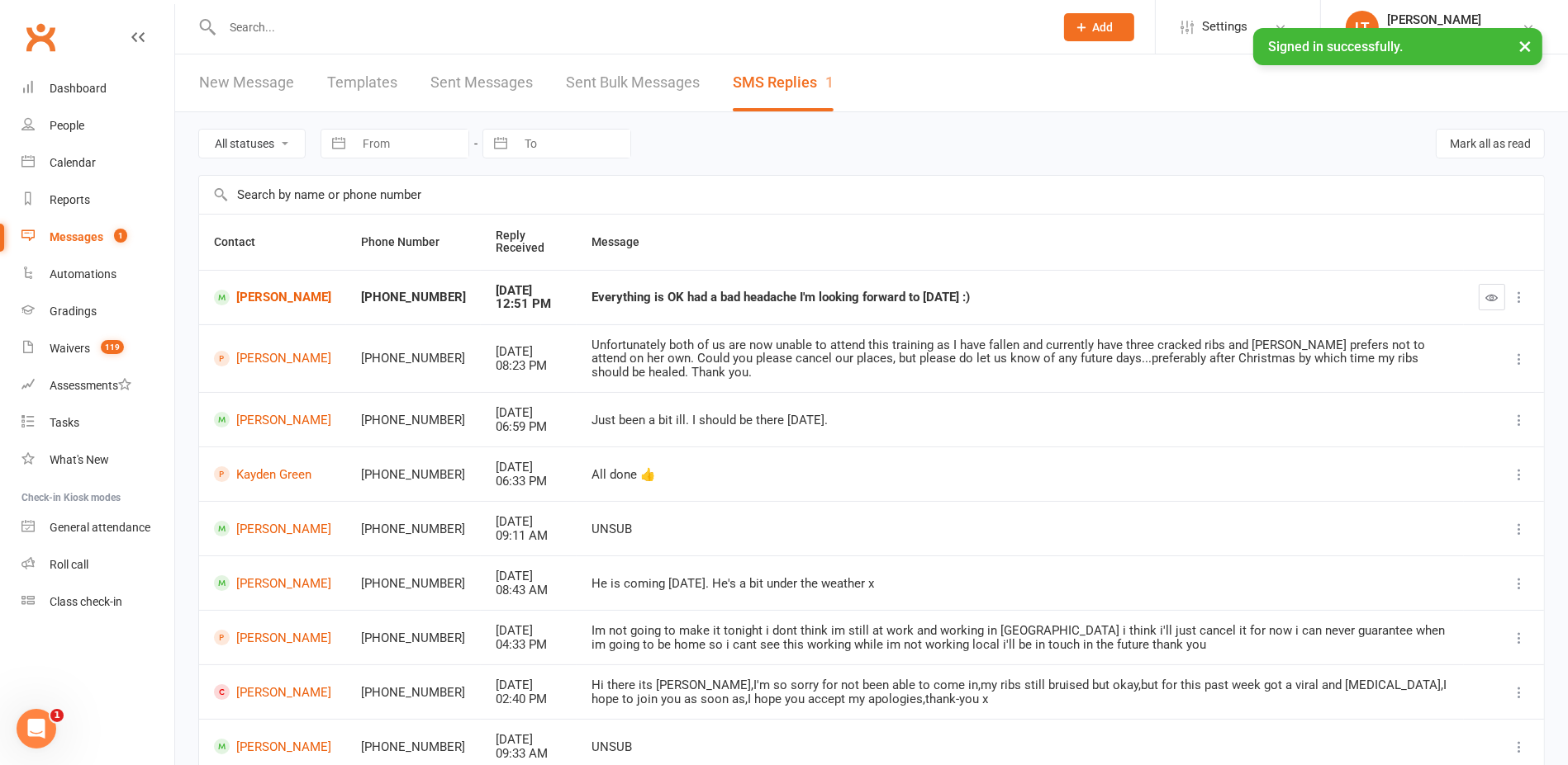
click at [249, 91] on link "New Message" at bounding box center [246, 83] width 95 height 57
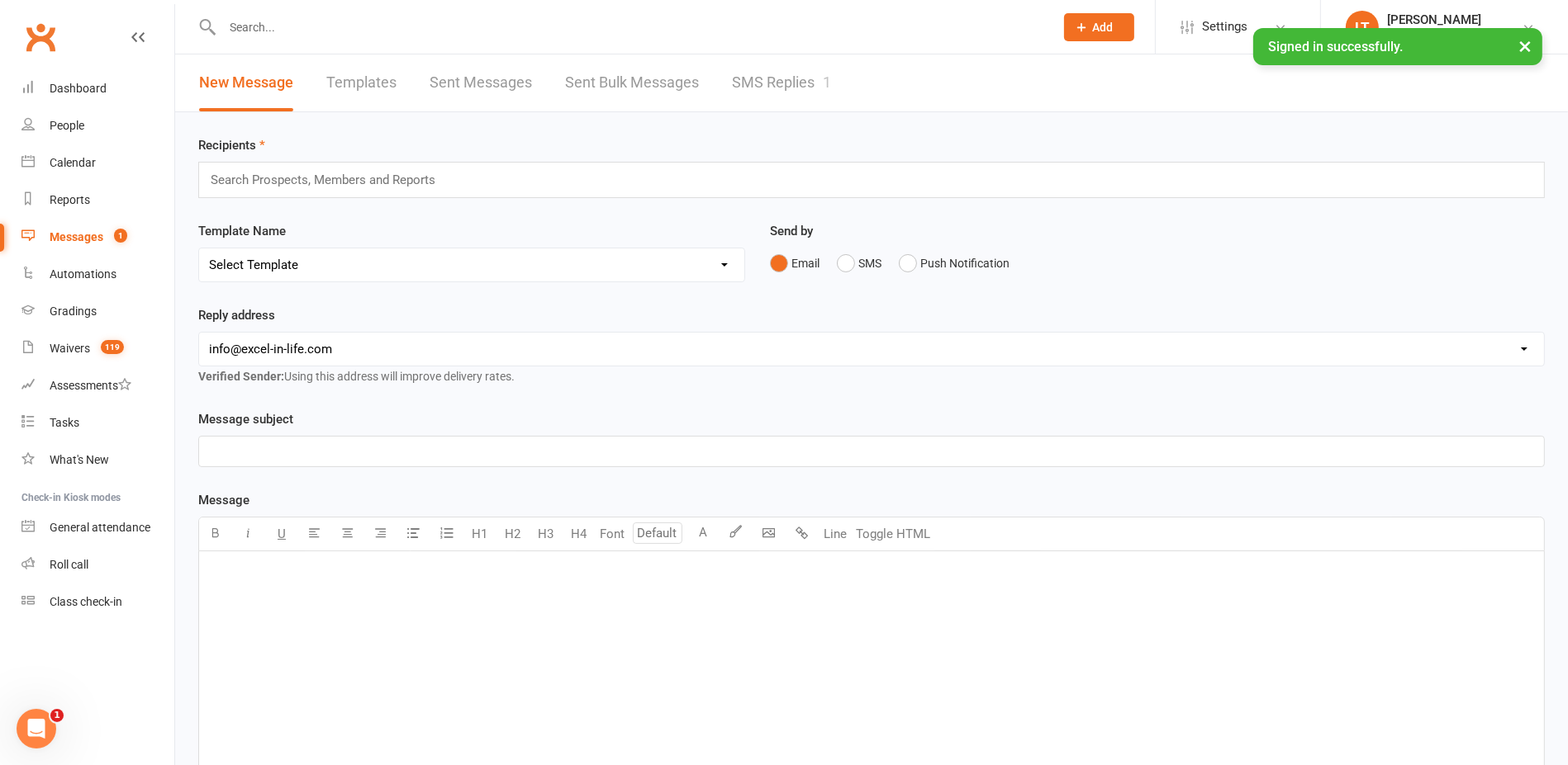
click at [761, 85] on link "SMS Replies 1" at bounding box center [782, 83] width 99 height 57
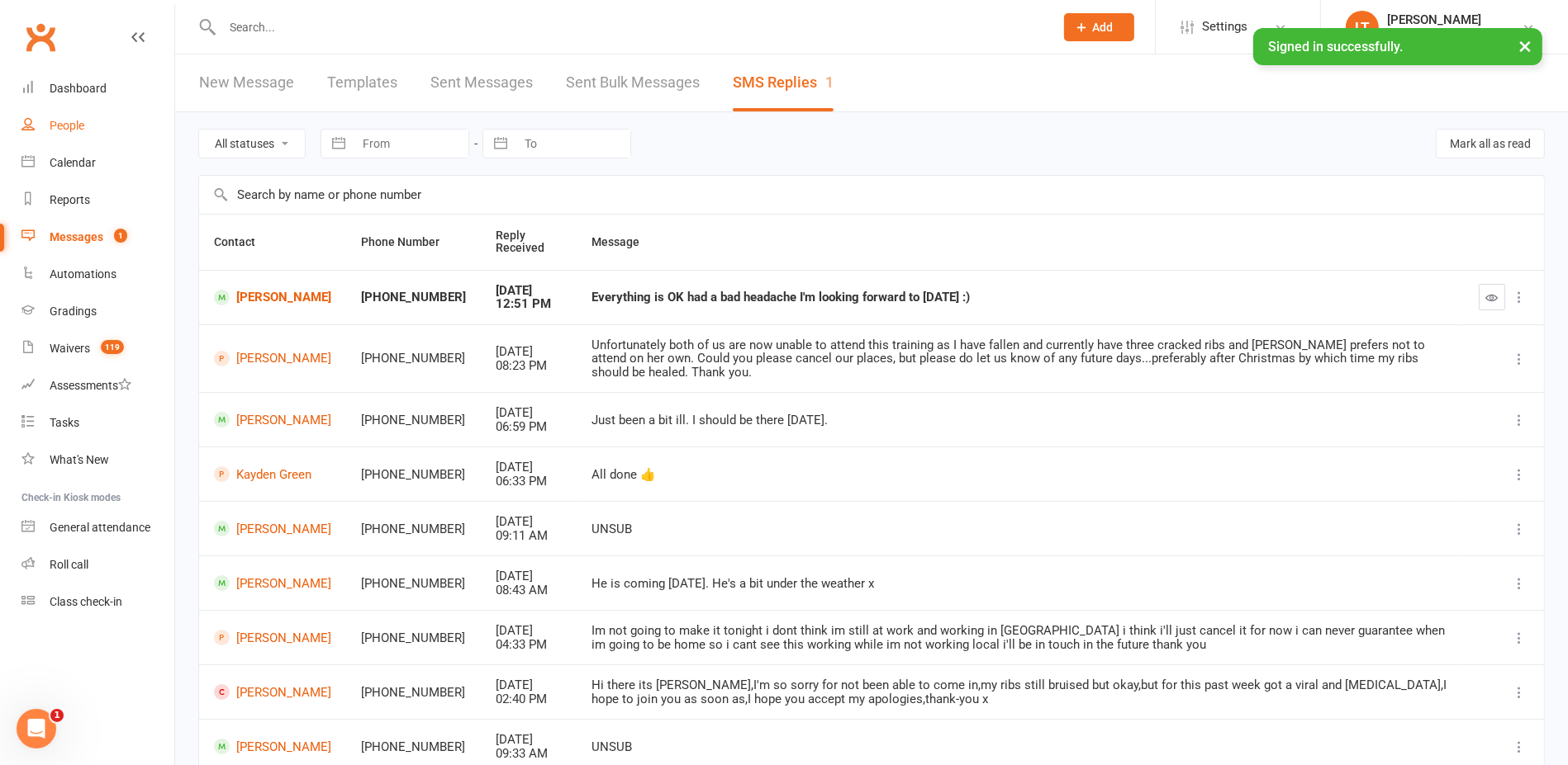
click at [90, 122] on link "People" at bounding box center [98, 126] width 153 height 37
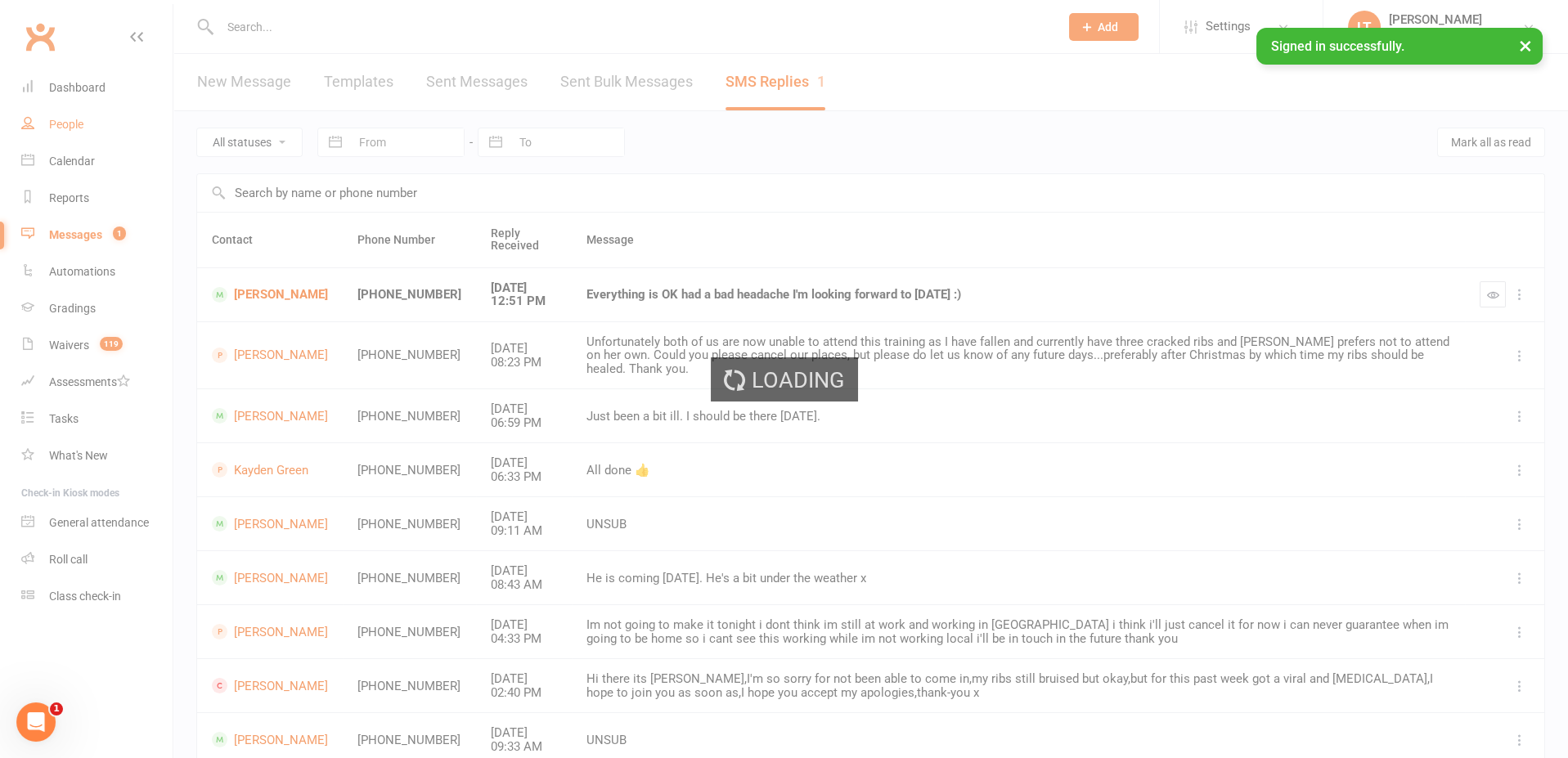
select select "100"
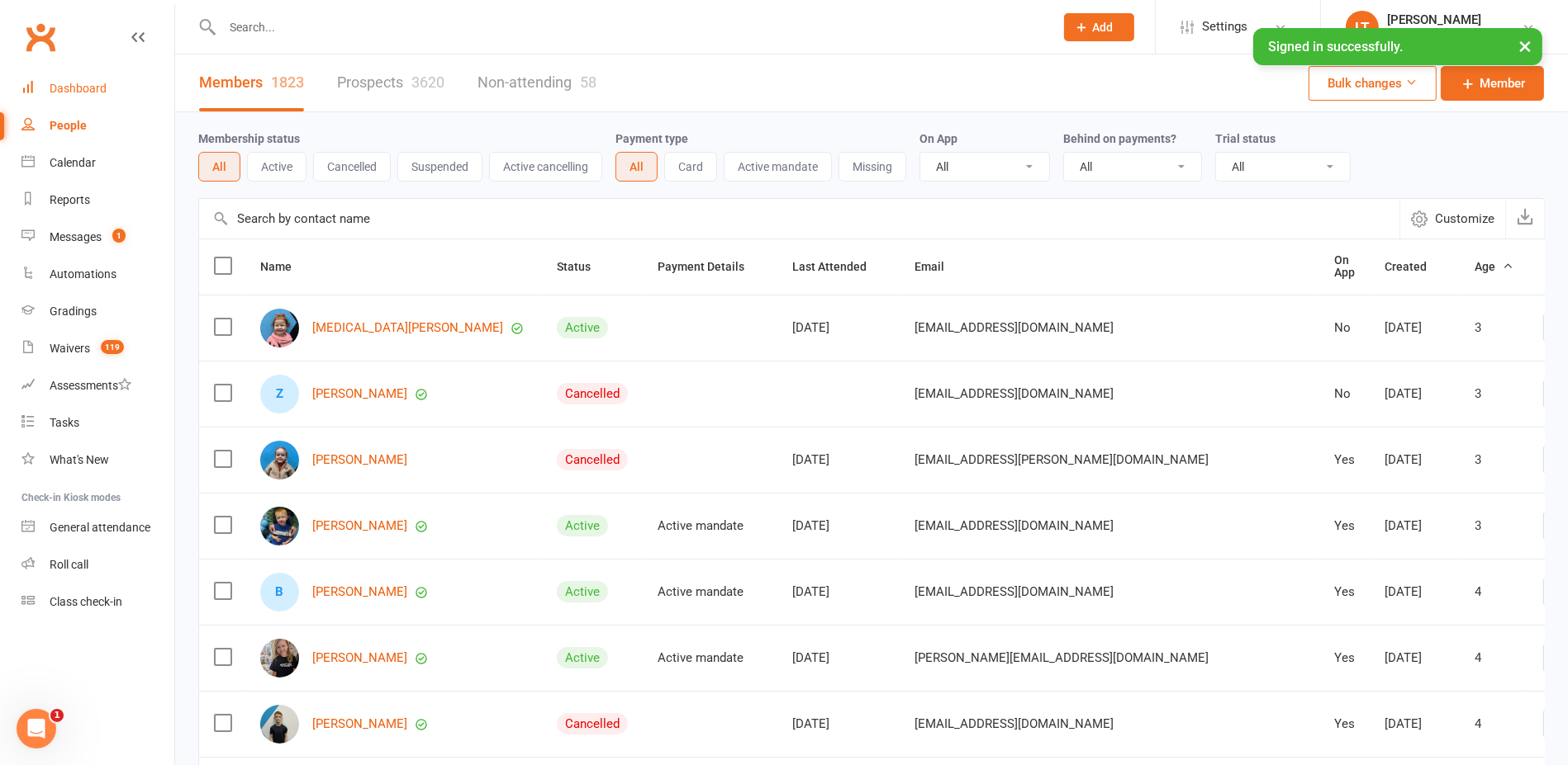
click at [105, 100] on link "Dashboard" at bounding box center [98, 89] width 153 height 37
